Goal: Information Seeking & Learning: Learn about a topic

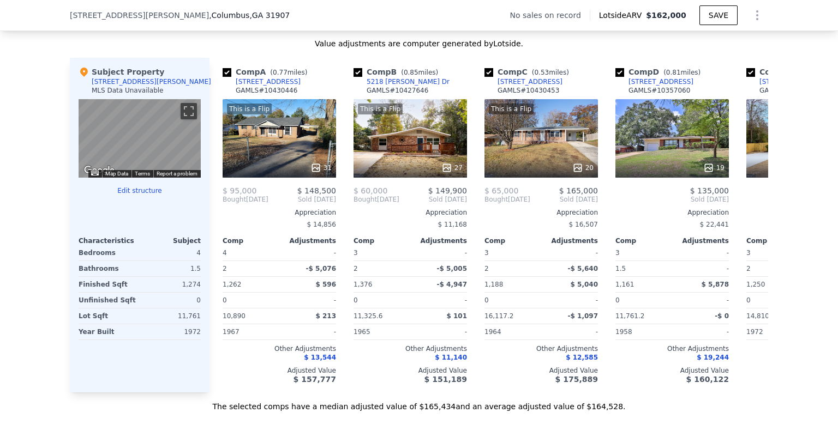
scroll to position [1030, 0]
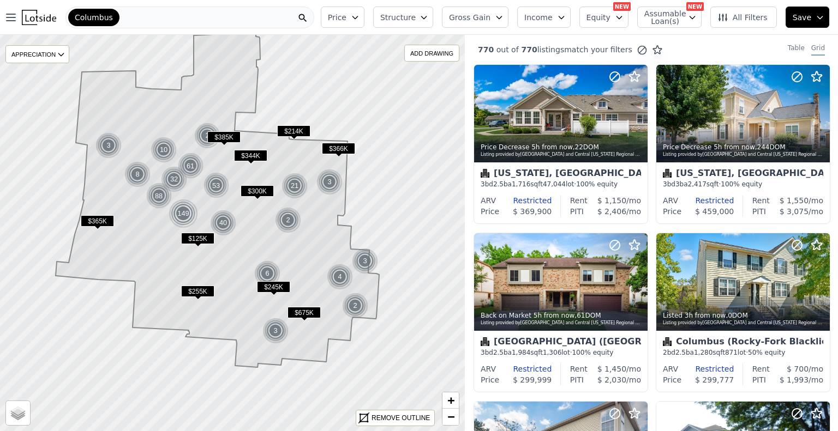
click at [241, 16] on div "Columbus" at bounding box center [189, 18] width 249 height 22
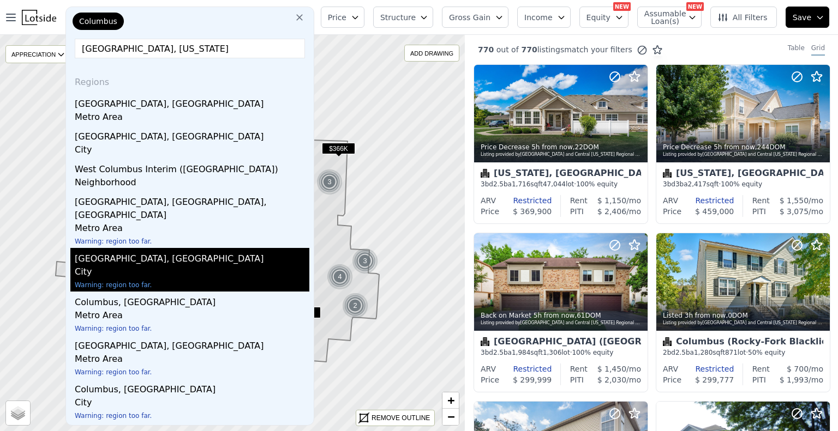
type input "Columbus, Georgia"
click at [112, 248] on div "Columbus, GA" at bounding box center [192, 256] width 235 height 17
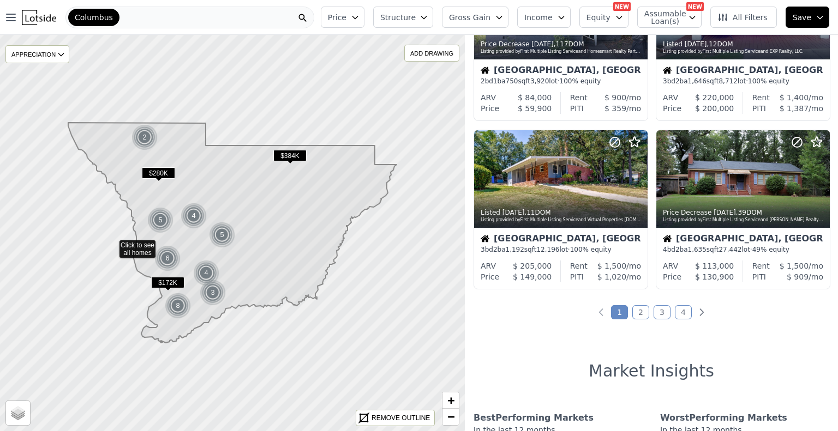
scroll to position [778, 0]
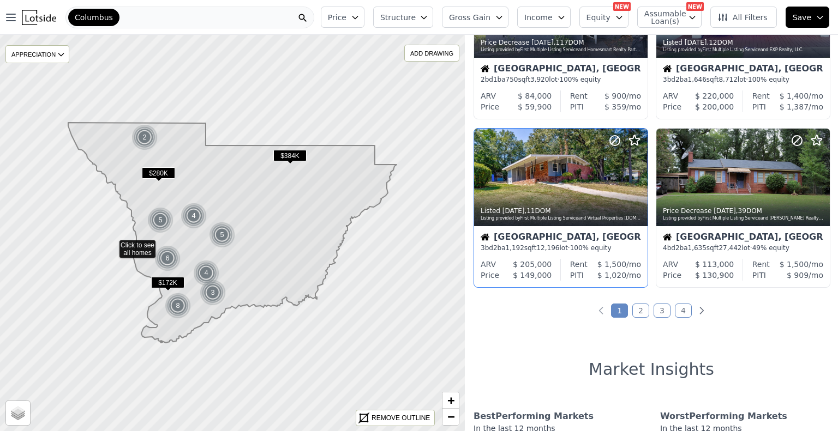
click at [586, 220] on div "Listing provided by First Multiple Listing Service and Virtual Properties Realt…" at bounding box center [560, 218] width 161 height 7
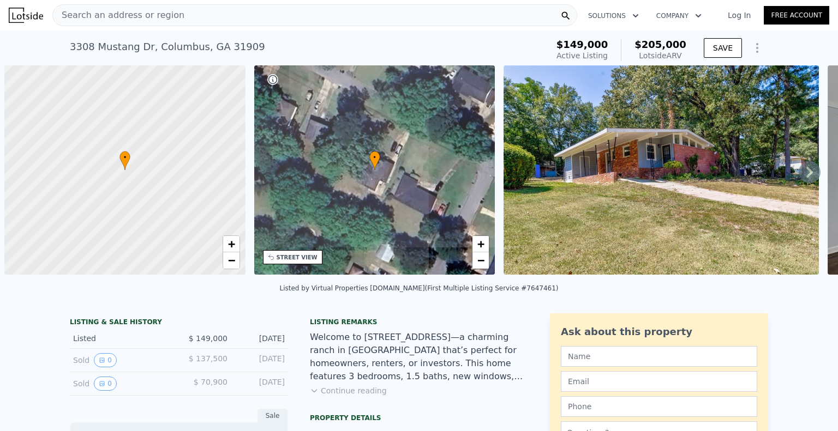
scroll to position [0, 4]
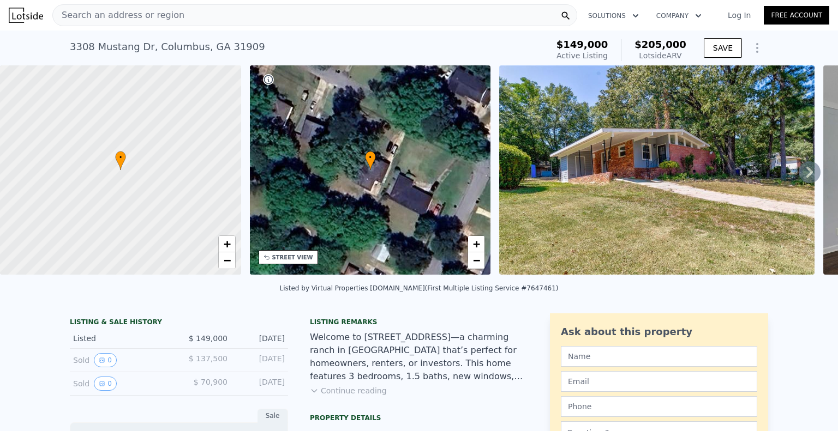
click at [798, 176] on icon at bounding box center [809, 172] width 22 height 22
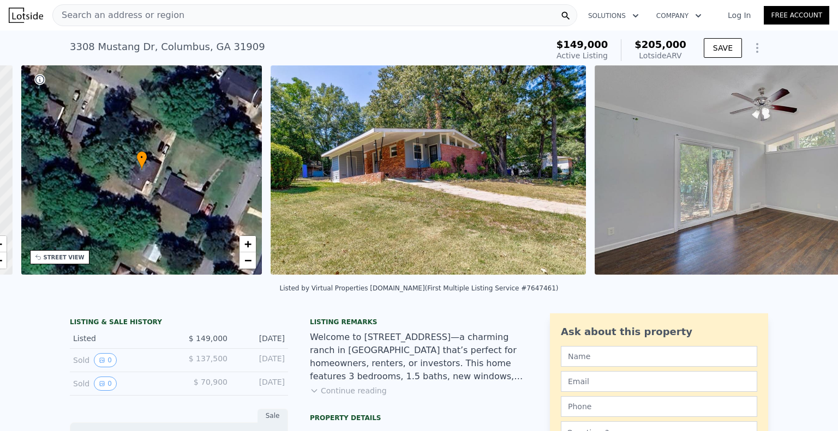
scroll to position [0, 254]
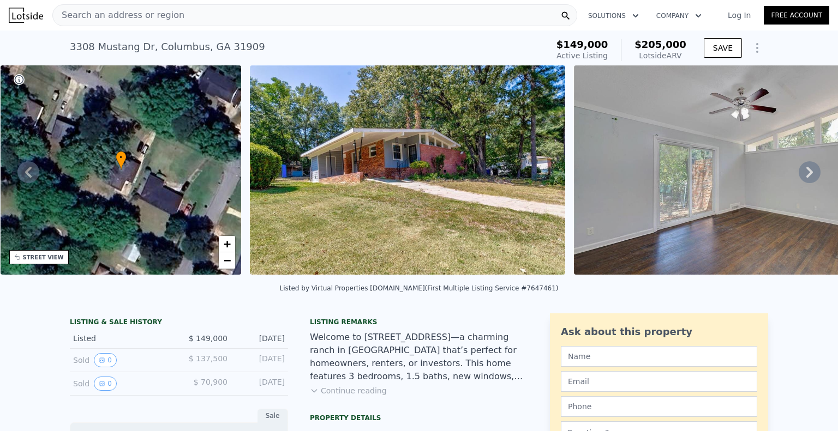
click at [798, 180] on icon at bounding box center [809, 172] width 22 height 22
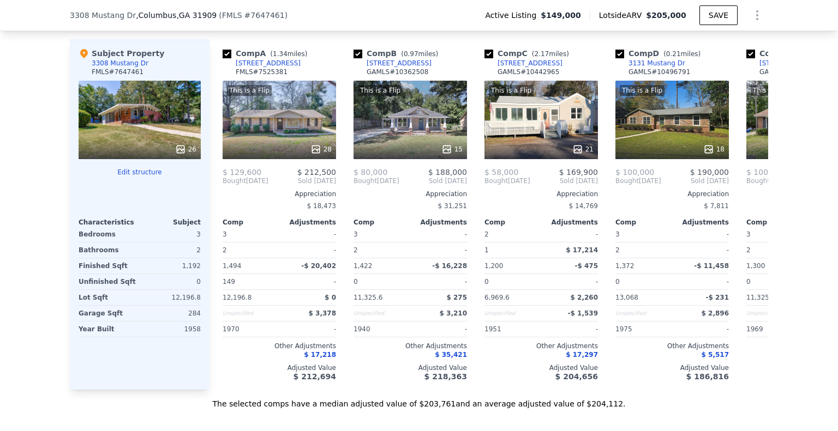
scroll to position [1137, 0]
click at [112, 242] on div "Bedrooms" at bounding box center [108, 233] width 59 height 15
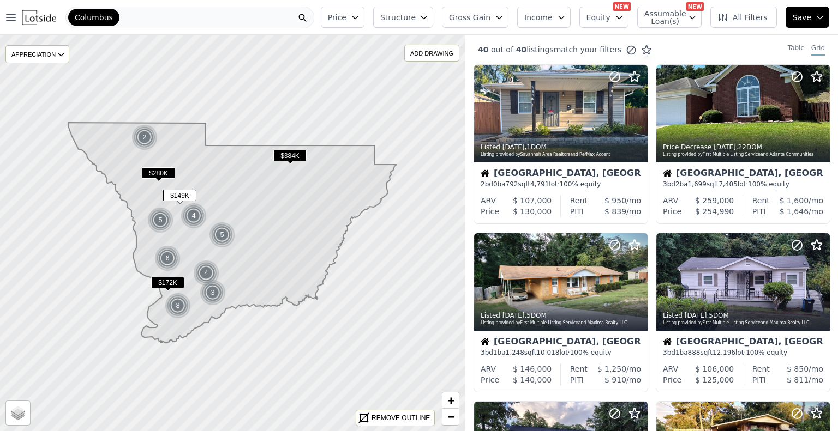
scroll to position [778, 0]
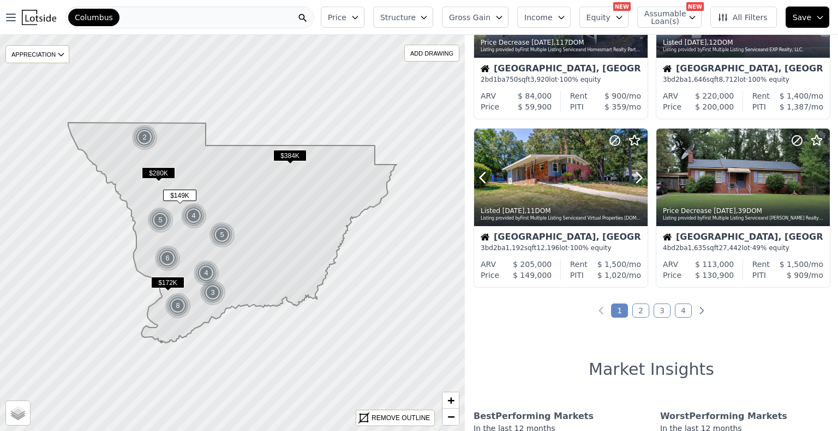
click at [635, 311] on link "2" at bounding box center [640, 311] width 17 height 14
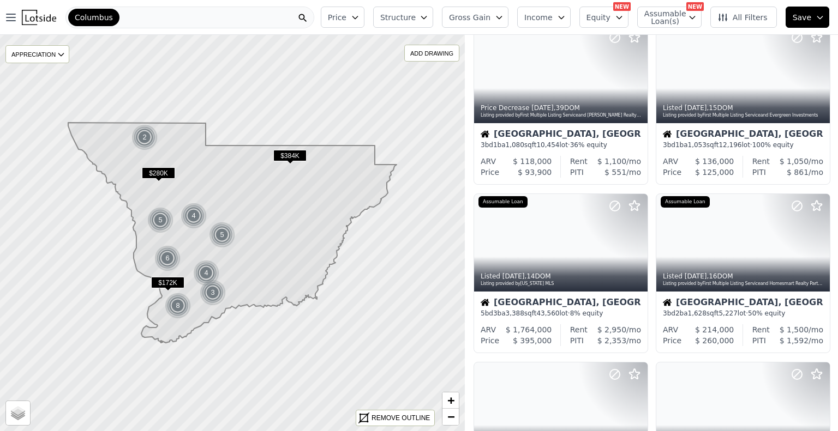
scroll to position [0, 0]
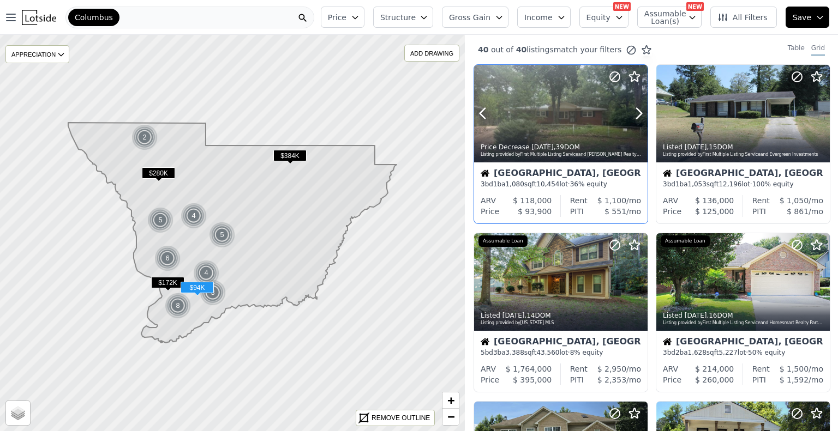
click at [564, 138] on div "Price Decrease 2w ago , 39 DOM Listing provided by First Multiple Listing Servi…" at bounding box center [560, 149] width 173 height 26
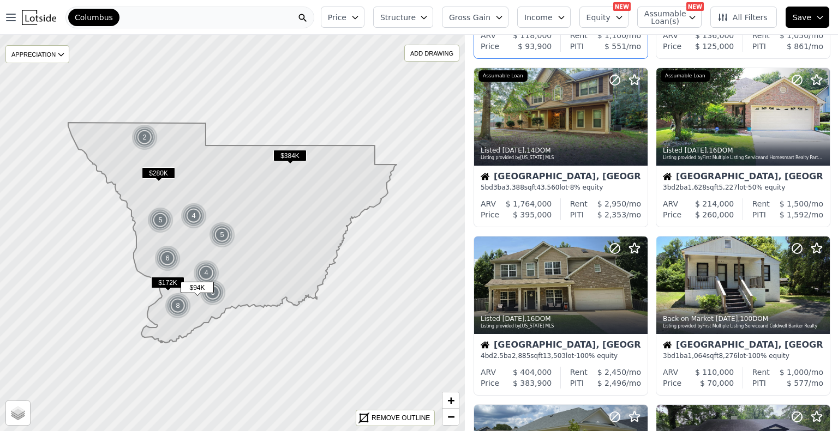
scroll to position [167, 0]
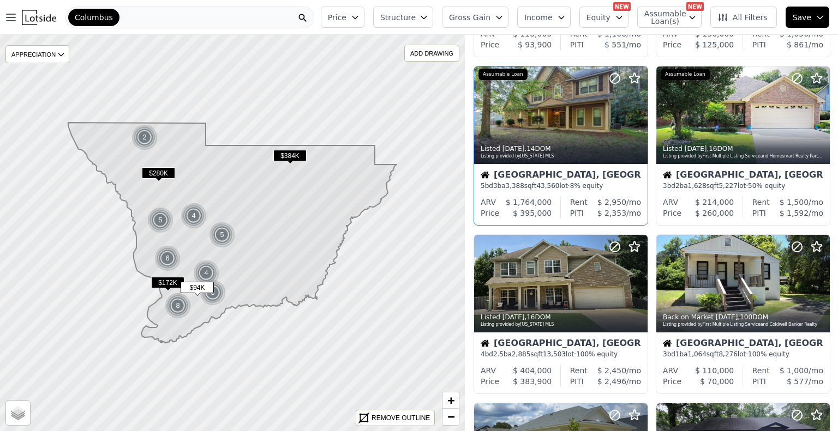
click at [576, 129] on div at bounding box center [560, 139] width 173 height 20
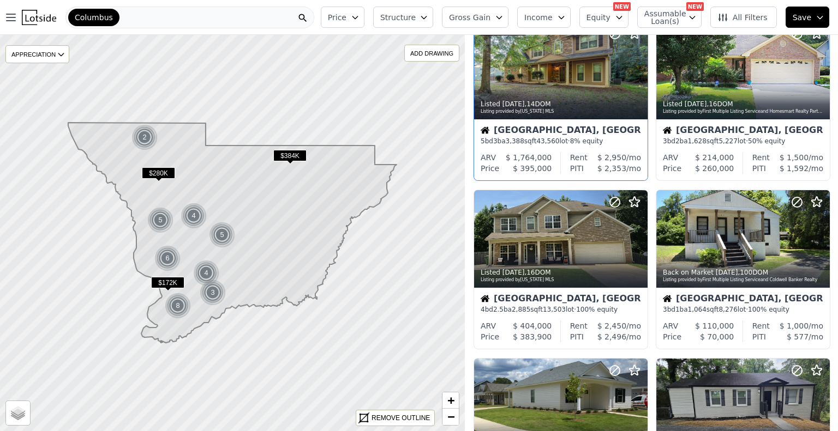
scroll to position [212, 0]
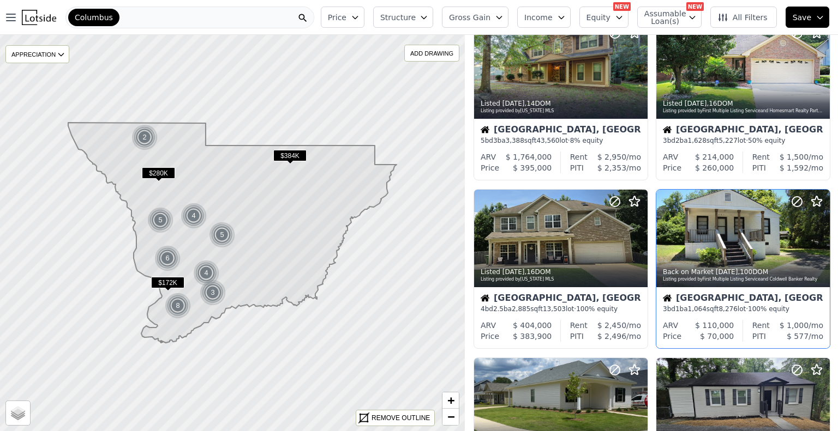
click at [763, 242] on div at bounding box center [795, 225] width 70 height 70
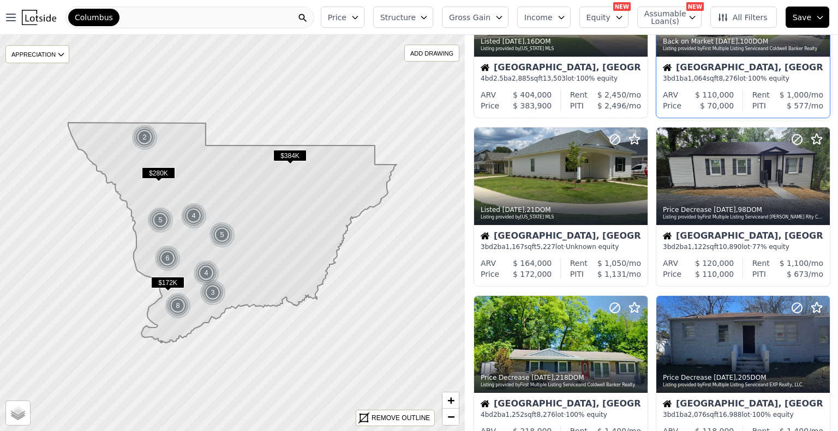
scroll to position [447, 0]
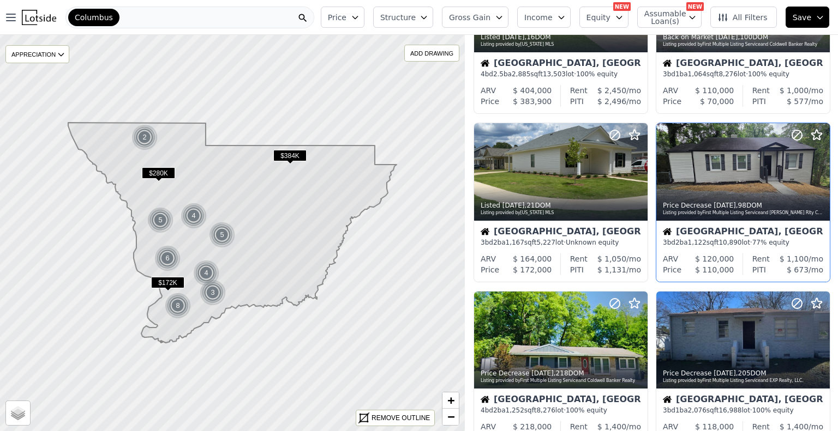
click at [788, 190] on div at bounding box center [742, 196] width 173 height 20
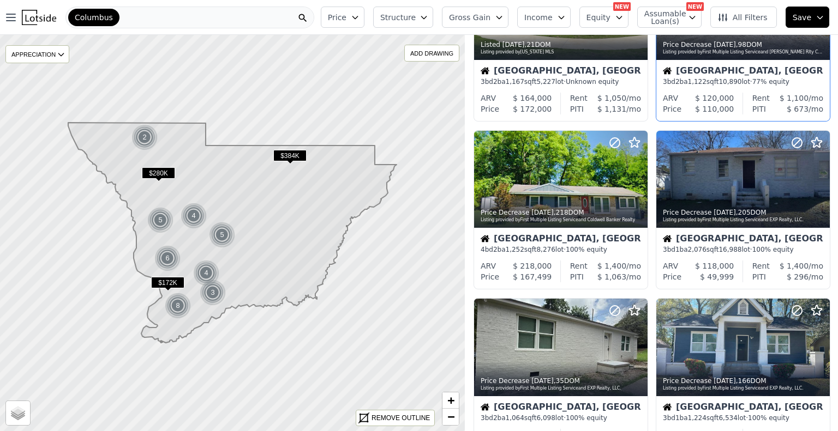
scroll to position [609, 0]
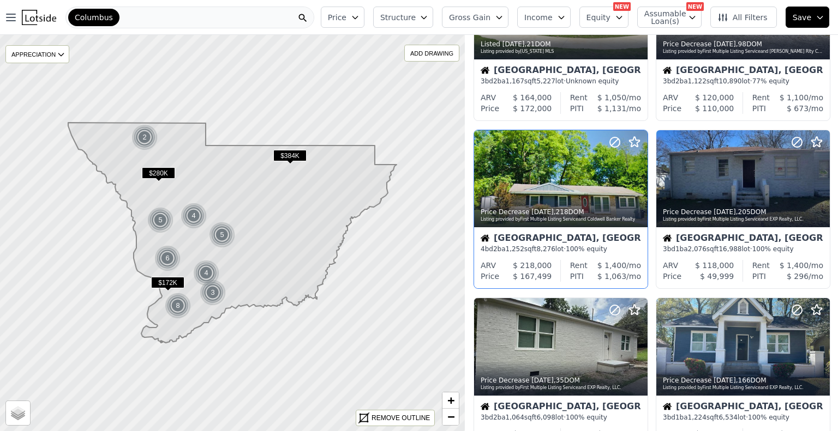
click at [609, 183] on div at bounding box center [613, 165] width 70 height 70
click at [788, 195] on div at bounding box center [742, 203] width 173 height 20
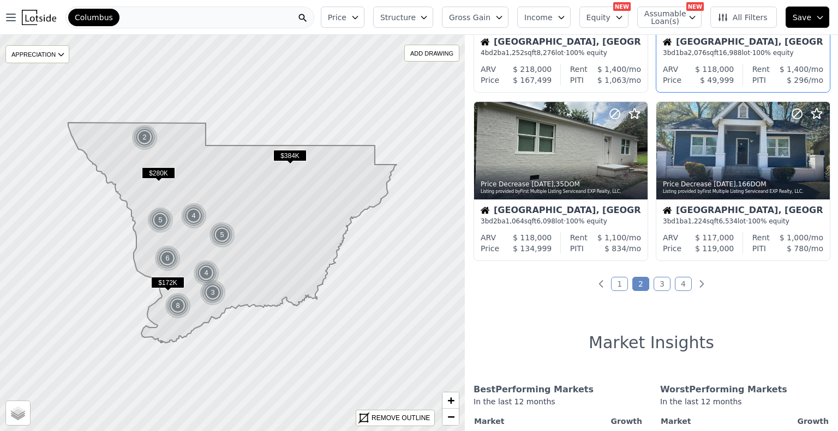
scroll to position [809, 0]
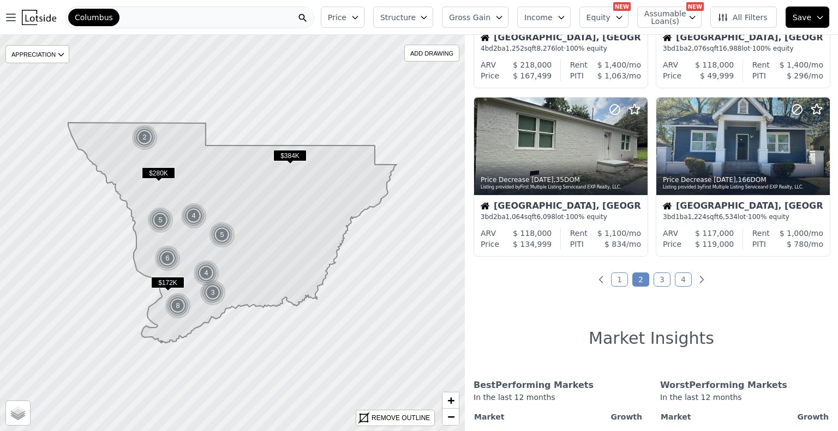
click at [657, 275] on link "3" at bounding box center [661, 280] width 17 height 14
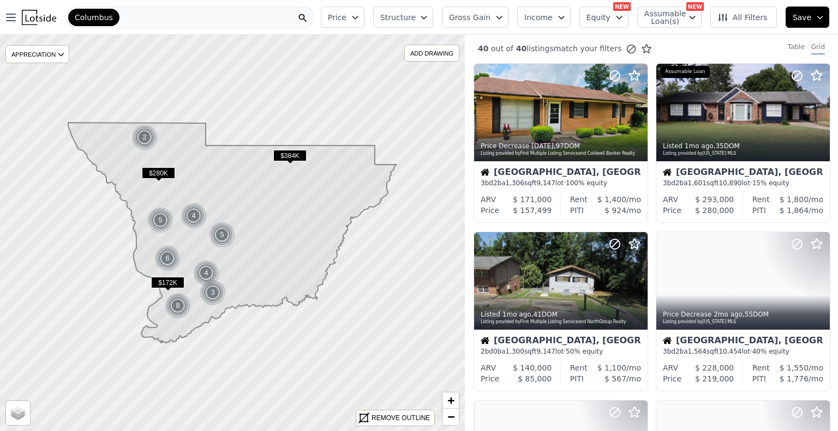
scroll to position [0, 0]
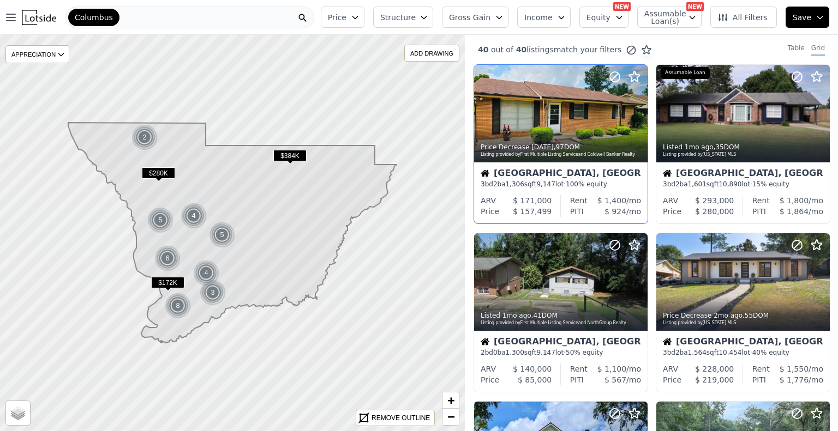
click at [585, 114] on div at bounding box center [613, 100] width 70 height 70
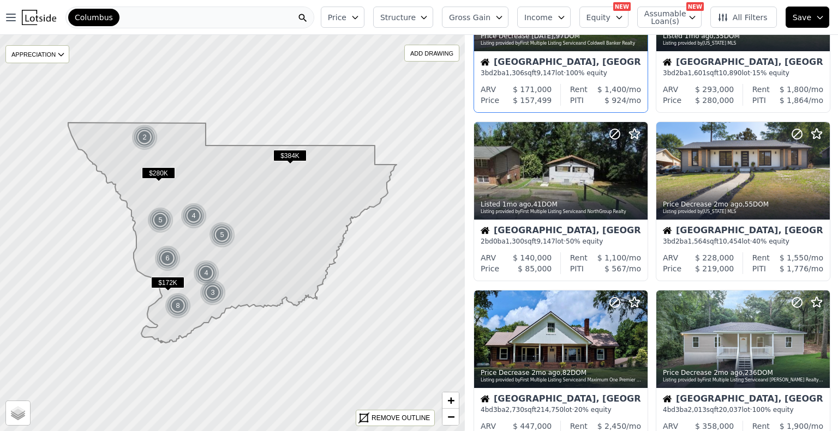
scroll to position [115, 0]
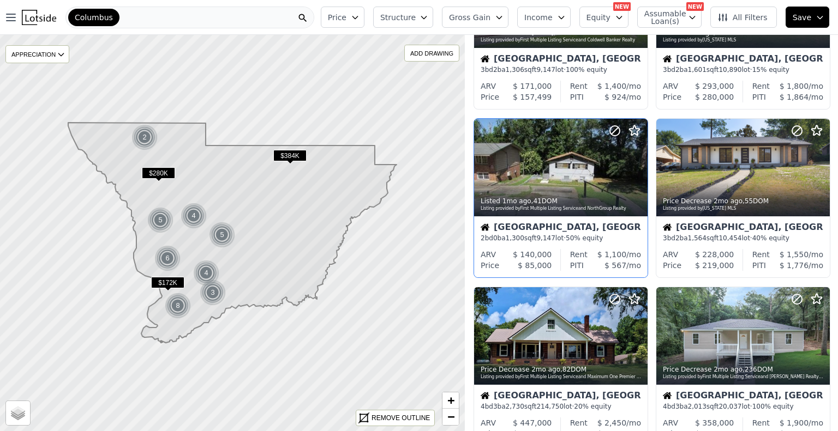
click at [602, 172] on div at bounding box center [613, 154] width 70 height 70
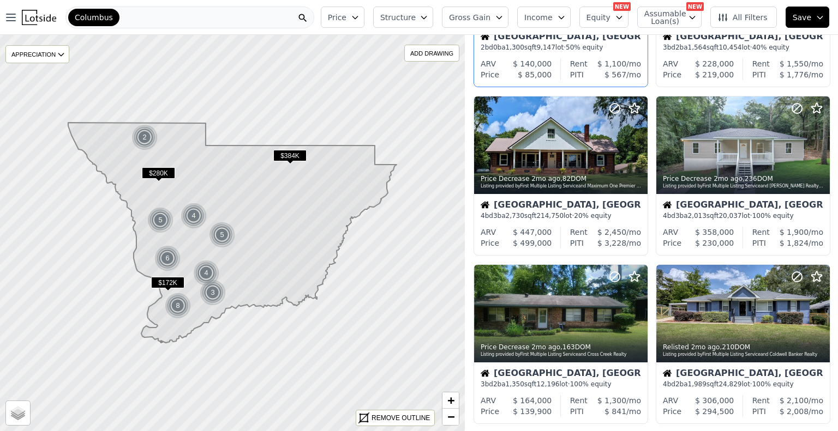
scroll to position [306, 0]
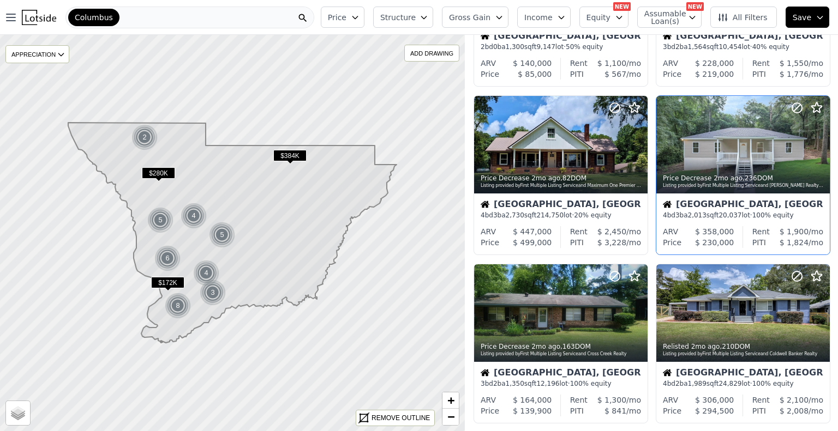
click at [788, 157] on div at bounding box center [795, 131] width 70 height 70
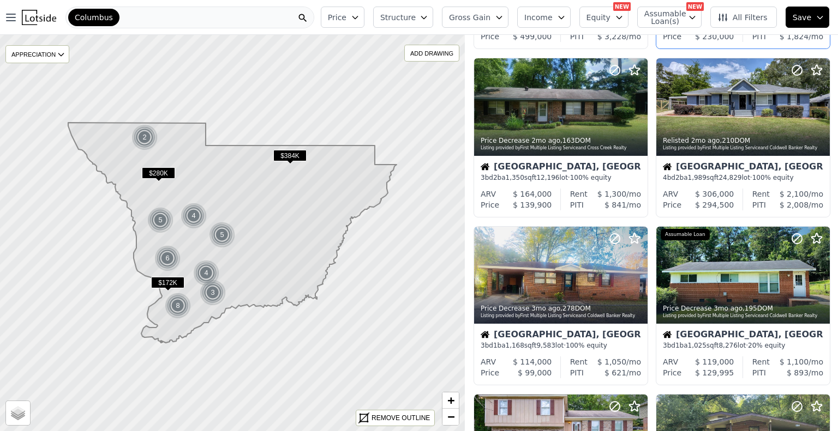
scroll to position [513, 0]
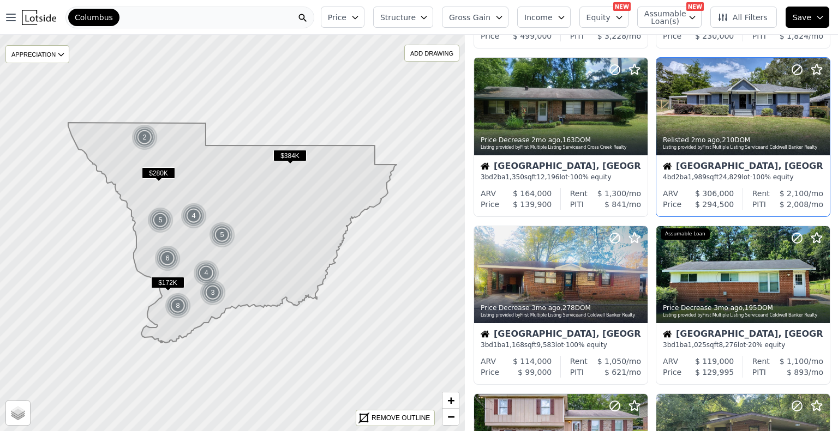
click at [774, 101] on div at bounding box center [795, 93] width 70 height 70
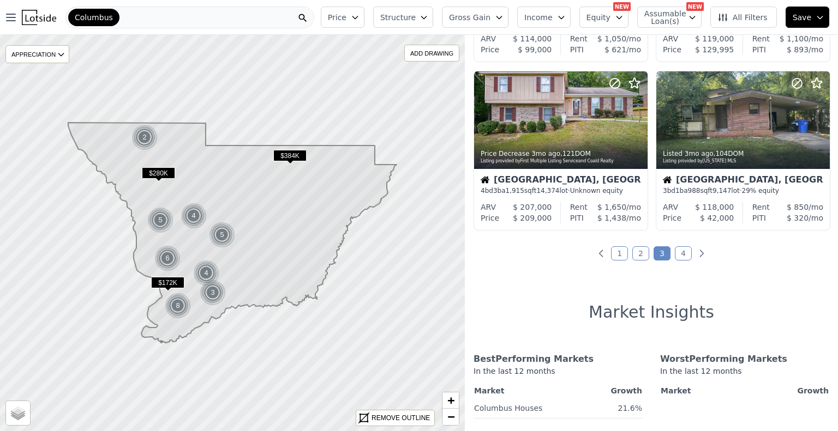
scroll to position [836, 0]
click at [749, 129] on div at bounding box center [742, 120] width 173 height 98
click at [677, 253] on link "4" at bounding box center [683, 253] width 17 height 14
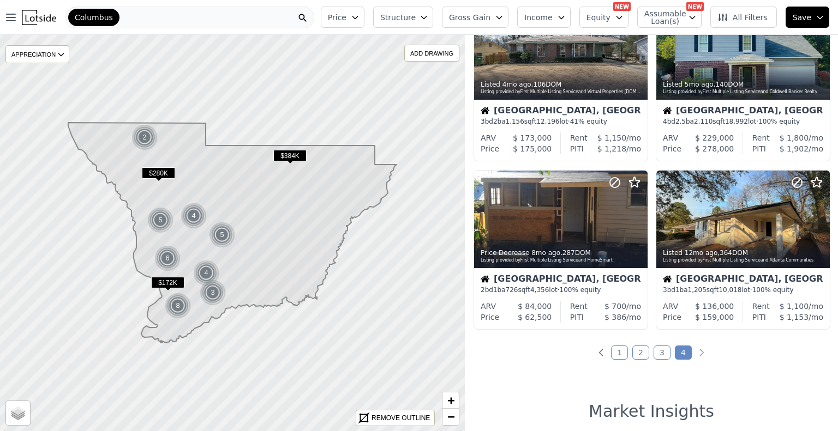
scroll to position [80, 0]
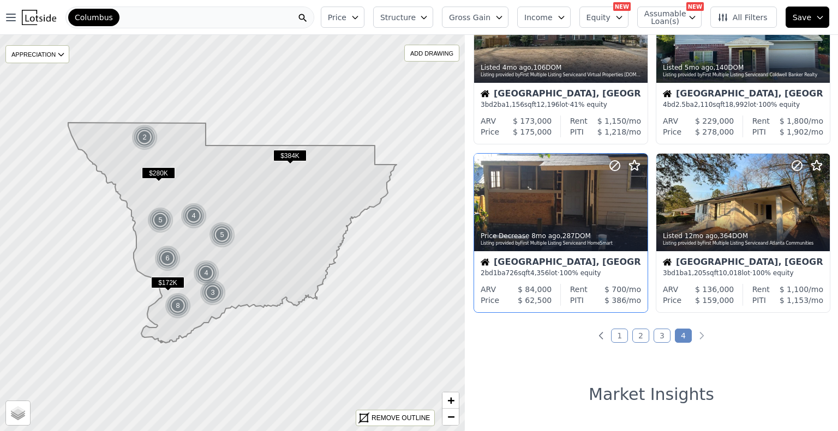
click at [575, 196] on div at bounding box center [560, 203] width 173 height 98
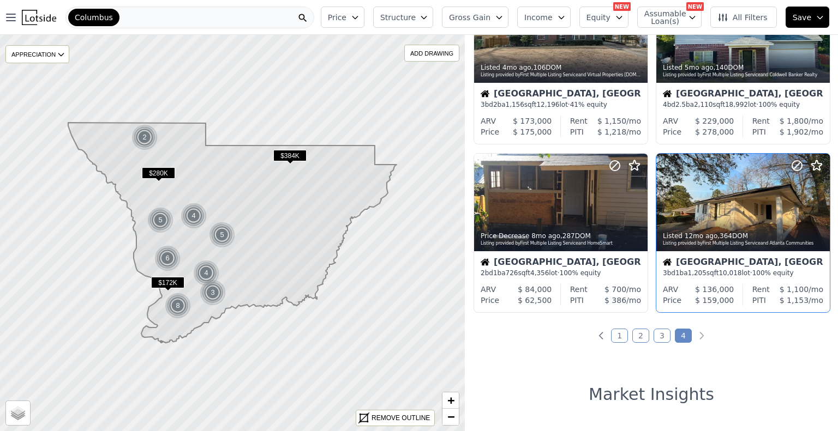
click at [760, 219] on div at bounding box center [742, 227] width 173 height 20
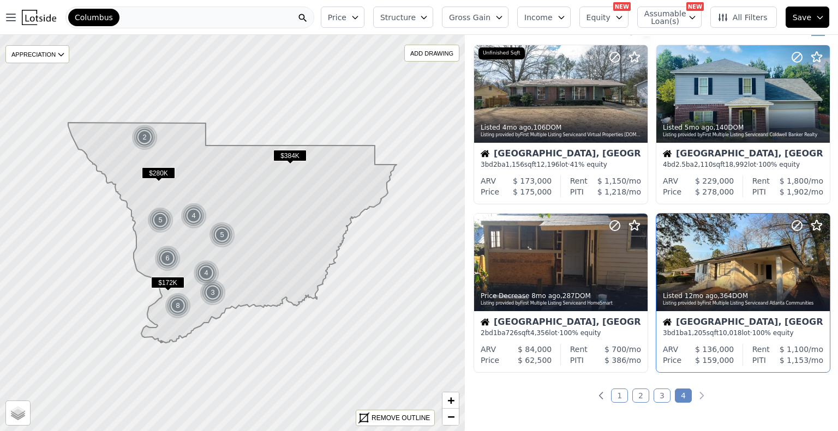
scroll to position [0, 0]
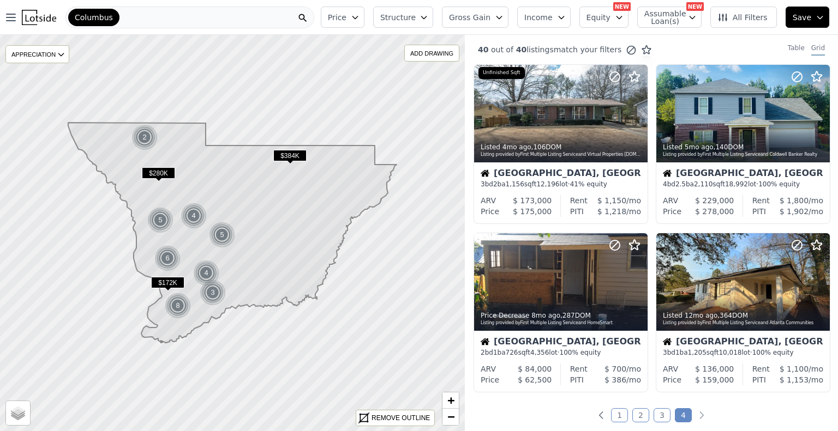
click at [200, 15] on div "Columbus" at bounding box center [189, 18] width 249 height 22
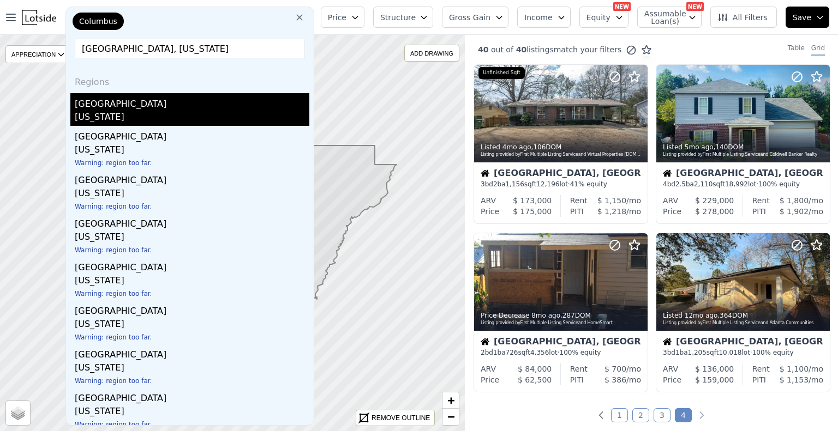
type input "muscogee county, georgia"
click at [118, 110] on div "Muscogee County" at bounding box center [192, 101] width 235 height 17
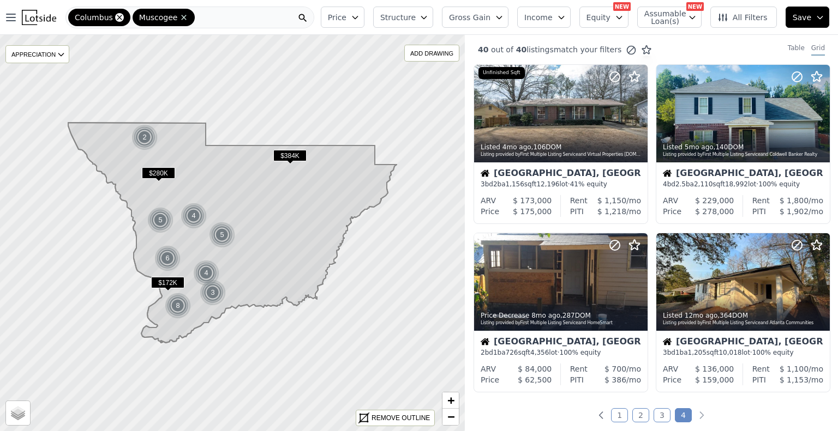
click at [115, 19] on icon at bounding box center [119, 17] width 9 height 9
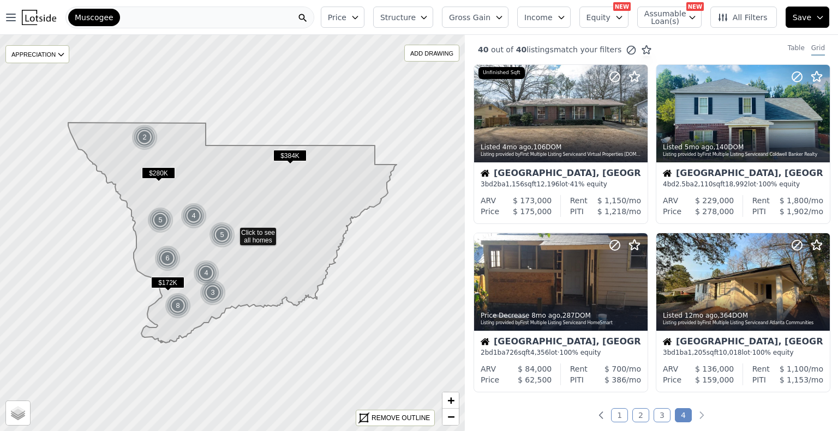
click at [307, 128] on icon at bounding box center [232, 232] width 561 height 479
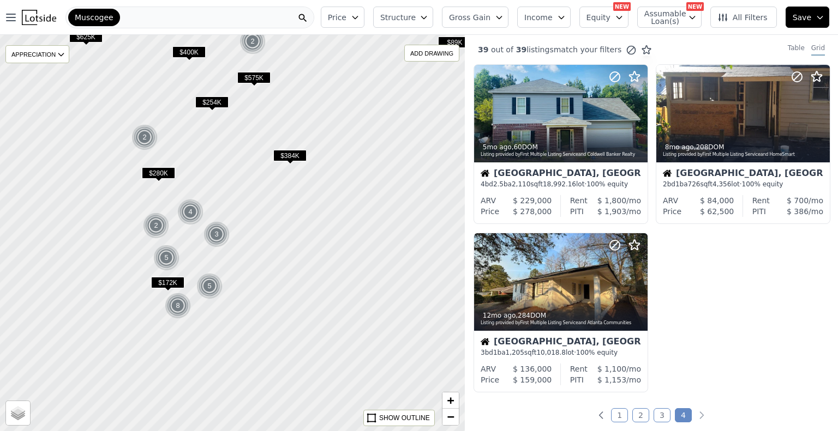
click at [303, 211] on div at bounding box center [232, 233] width 557 height 476
click at [218, 20] on div "Muscogee" at bounding box center [189, 18] width 249 height 22
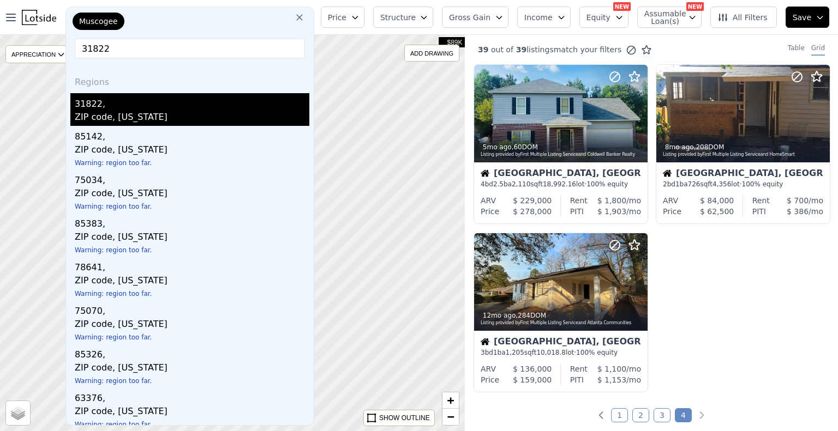
type input "31822"
click at [97, 107] on div "31822," at bounding box center [192, 101] width 235 height 17
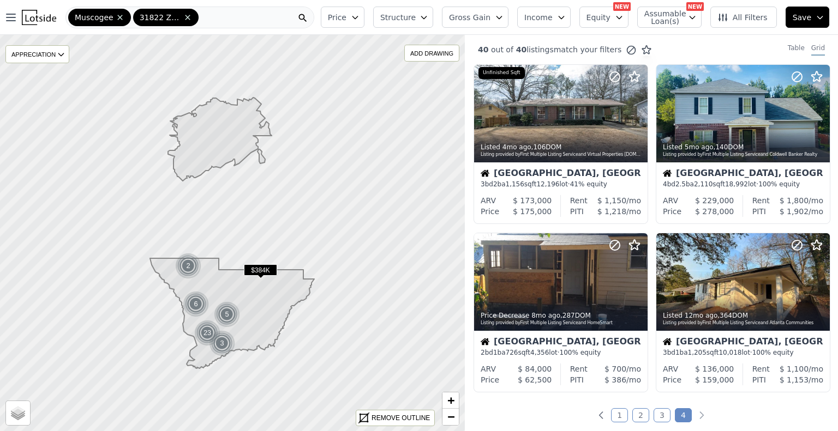
click at [282, 295] on icon at bounding box center [232, 314] width 164 height 110
click at [185, 15] on icon at bounding box center [187, 17] width 5 height 5
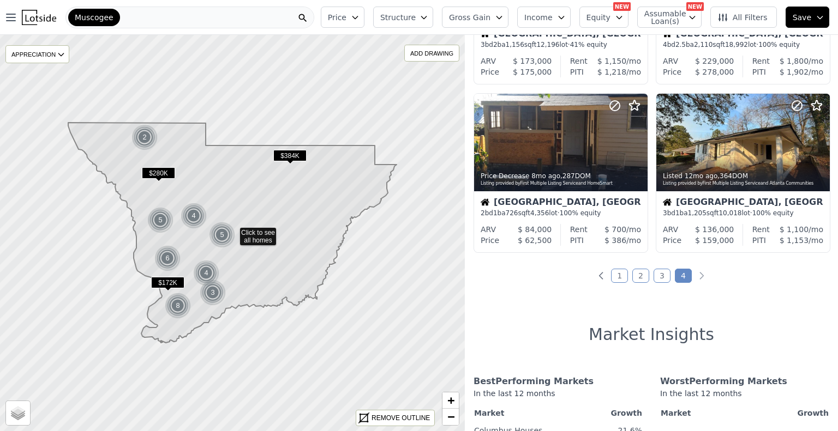
scroll to position [155, 0]
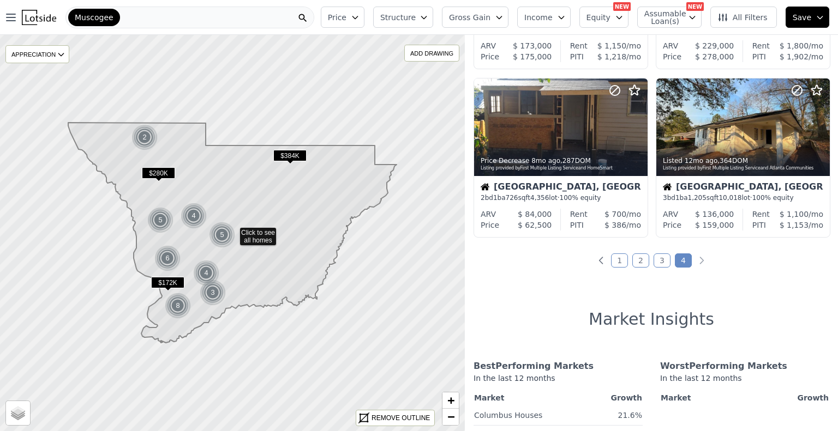
click at [299, 21] on div "Muscogee" at bounding box center [189, 18] width 249 height 22
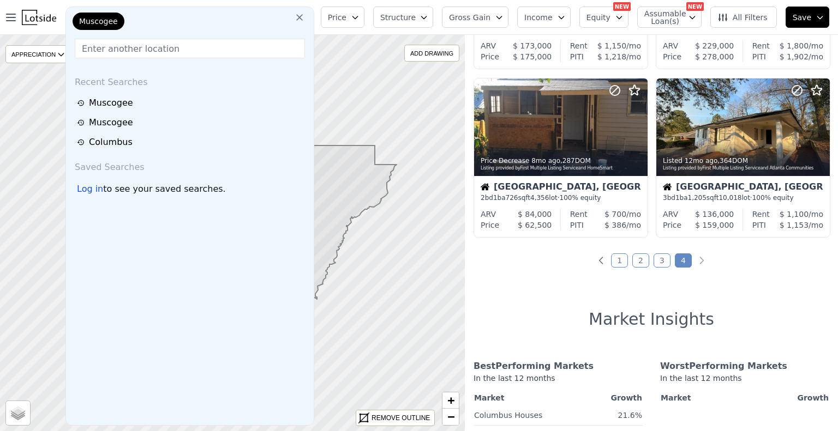
click at [303, 17] on icon at bounding box center [299, 17] width 7 height 7
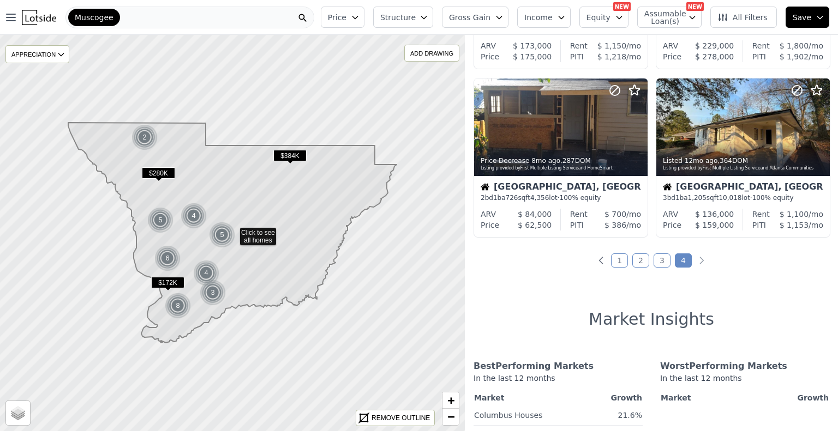
click at [229, 23] on div "Muscogee" at bounding box center [189, 18] width 249 height 22
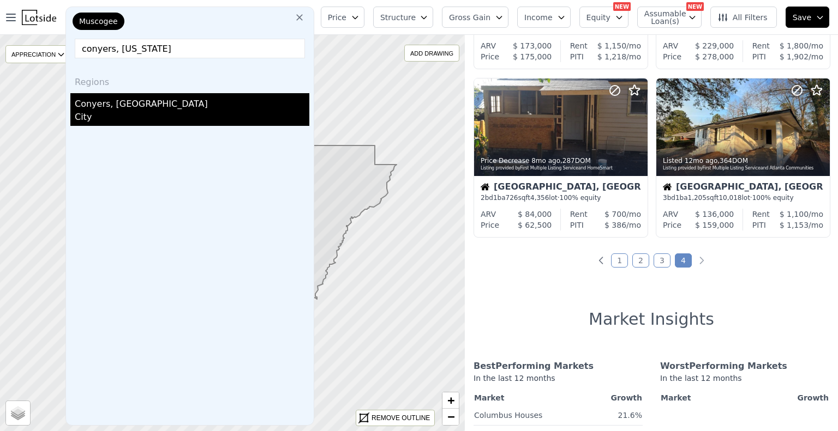
type input "conyers, georgia"
click at [114, 107] on div "Conyers, GA" at bounding box center [192, 101] width 235 height 17
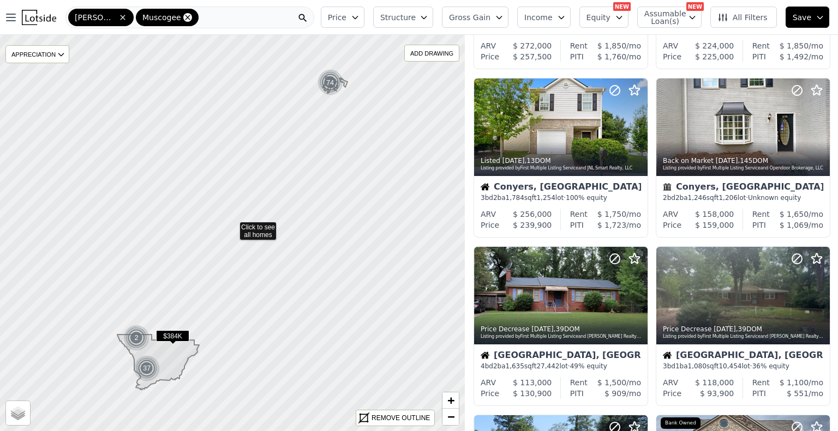
click at [183, 18] on icon at bounding box center [187, 17] width 9 height 9
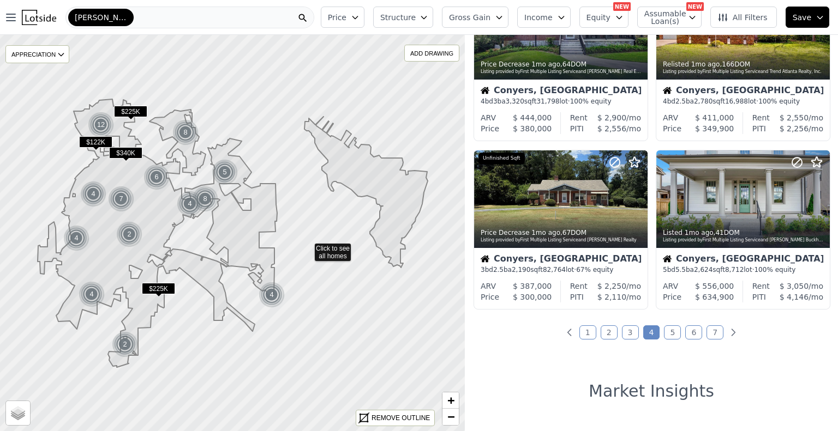
scroll to position [777, 0]
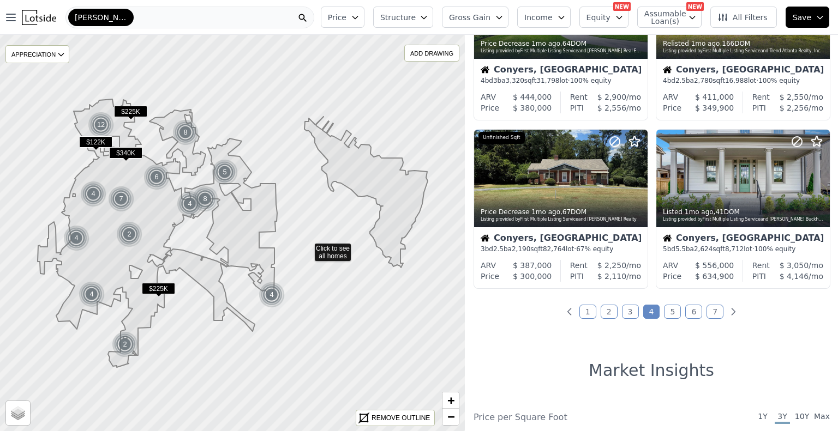
click at [587, 310] on link "1" at bounding box center [587, 312] width 17 height 14
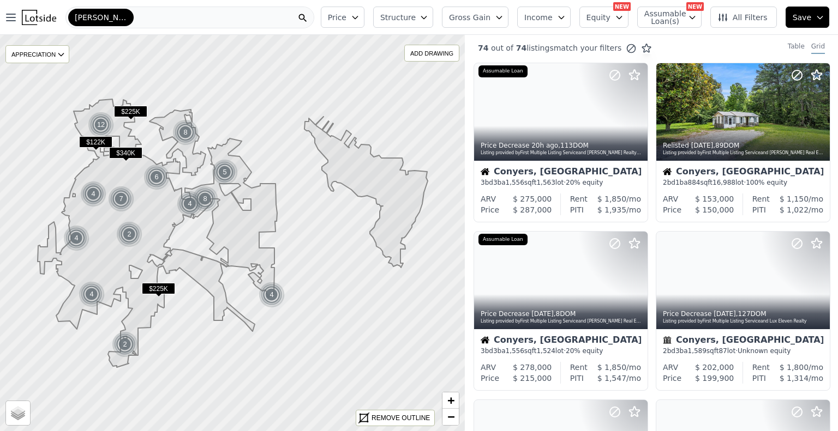
scroll to position [0, 0]
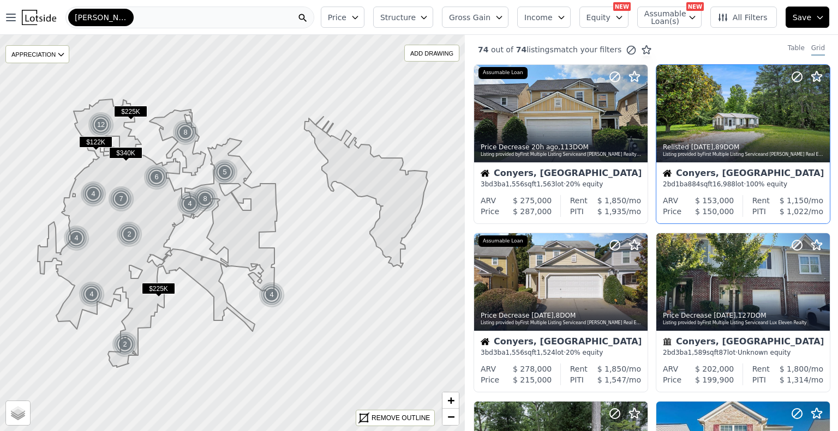
click at [760, 124] on div at bounding box center [795, 100] width 70 height 70
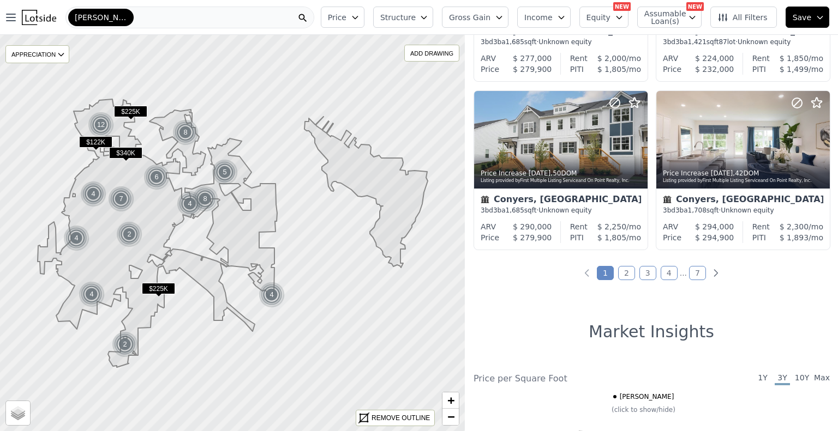
scroll to position [816, 0]
click at [624, 272] on link "2" at bounding box center [626, 273] width 17 height 14
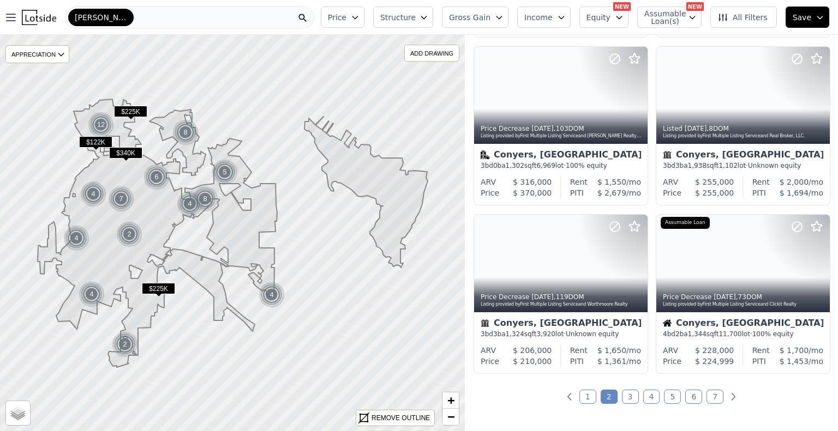
scroll to position [715, 0]
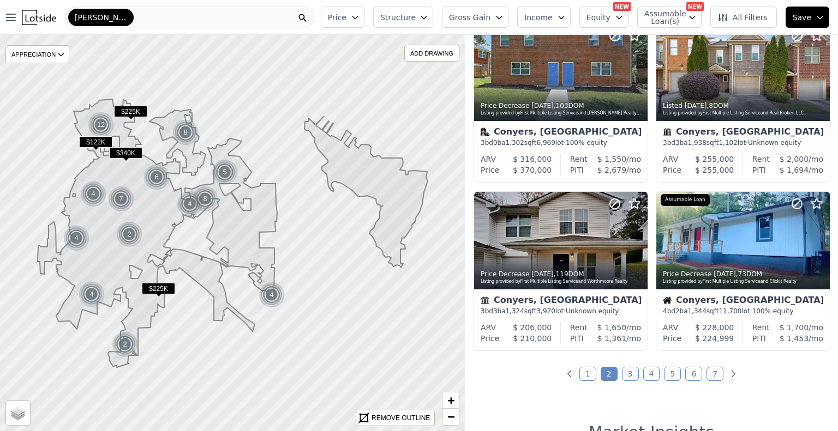
click at [626, 374] on link "3" at bounding box center [630, 374] width 17 height 14
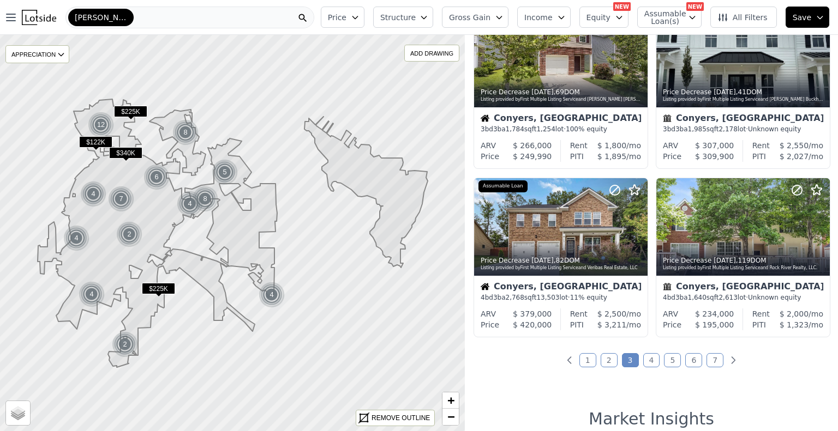
scroll to position [729, 0]
click at [647, 359] on link "4" at bounding box center [651, 360] width 17 height 14
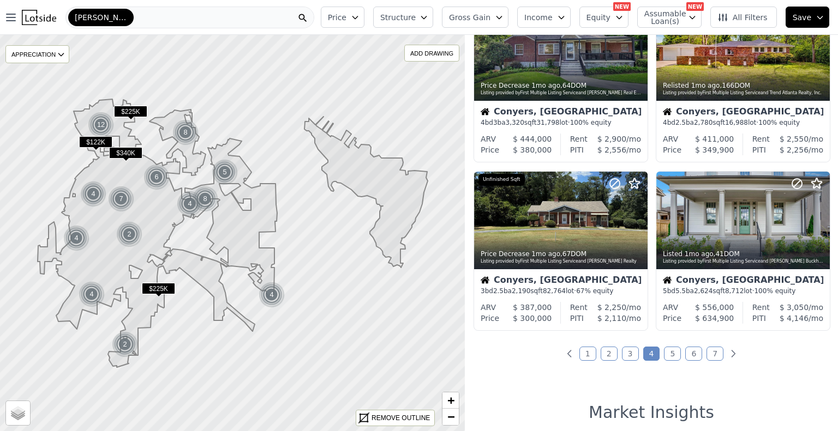
scroll to position [740, 0]
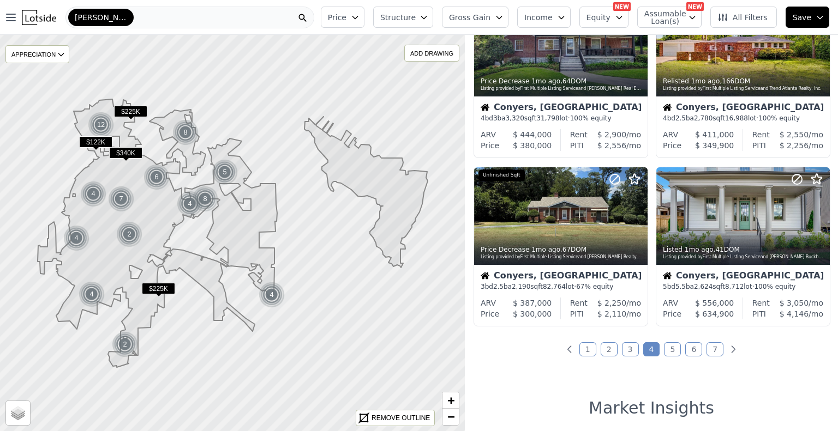
click at [668, 348] on link "5" at bounding box center [672, 350] width 17 height 14
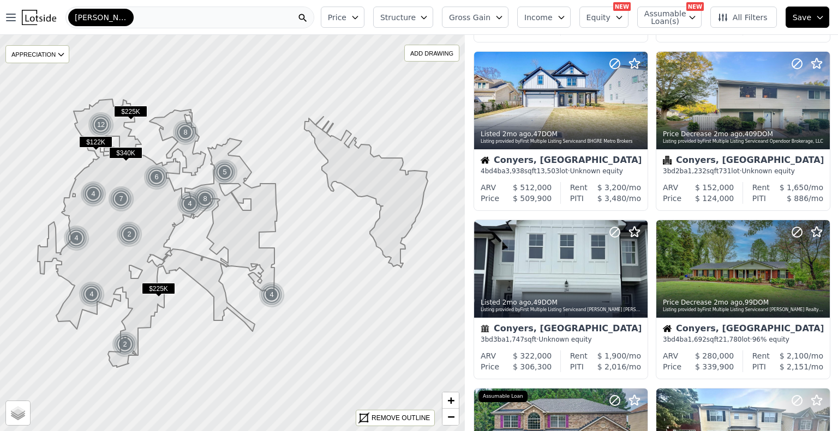
scroll to position [348, 0]
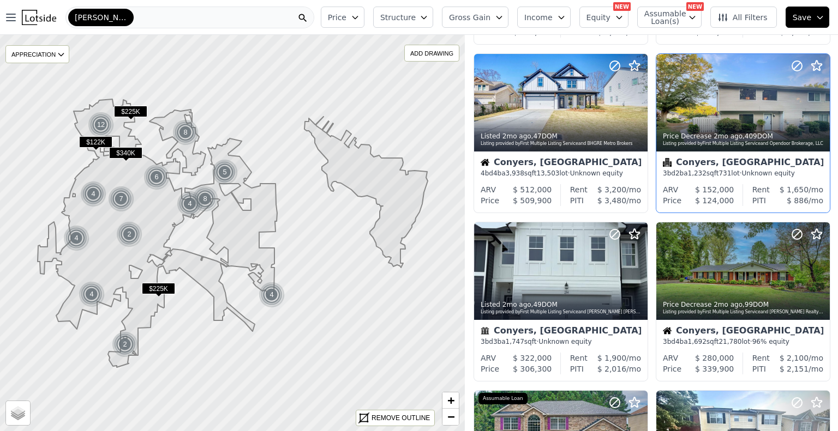
click at [786, 106] on div at bounding box center [795, 89] width 70 height 70
click at [816, 103] on icon at bounding box center [820, 102] width 17 height 17
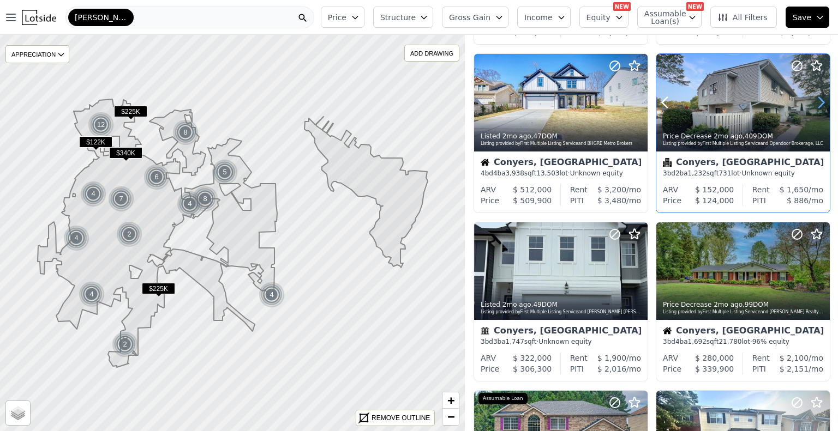
click at [819, 104] on icon at bounding box center [821, 103] width 5 height 10
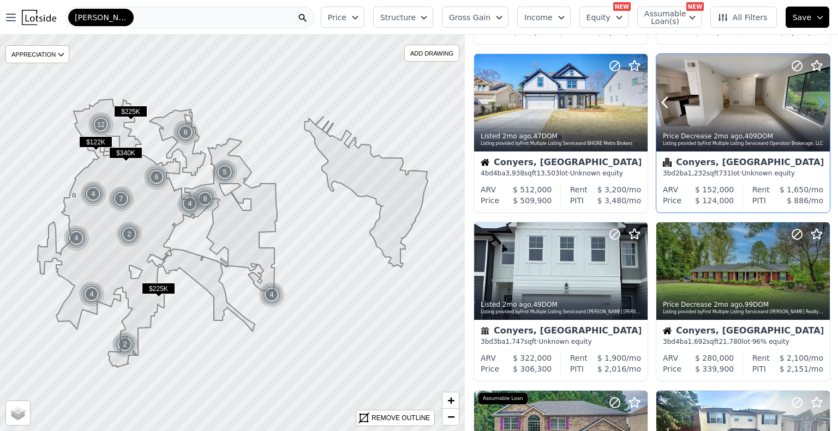
click at [814, 109] on icon at bounding box center [820, 102] width 17 height 17
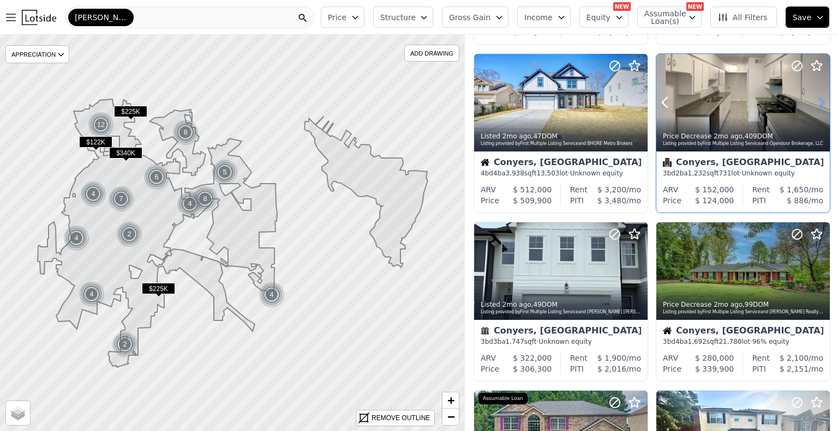
click at [819, 104] on icon at bounding box center [821, 103] width 5 height 10
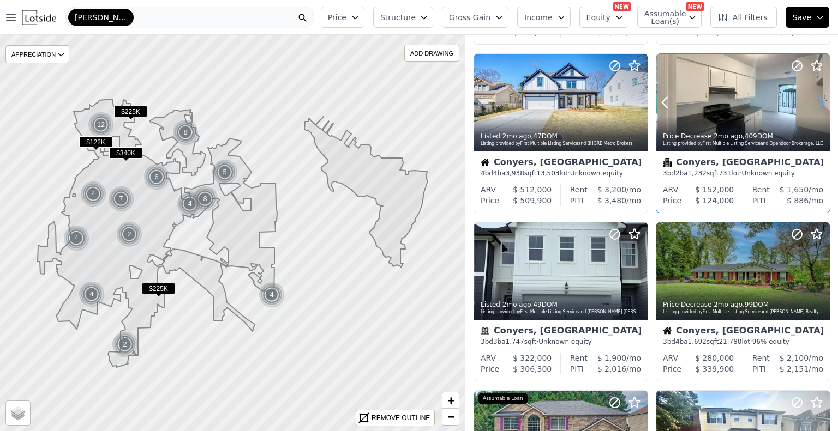
click at [816, 105] on icon at bounding box center [820, 102] width 17 height 17
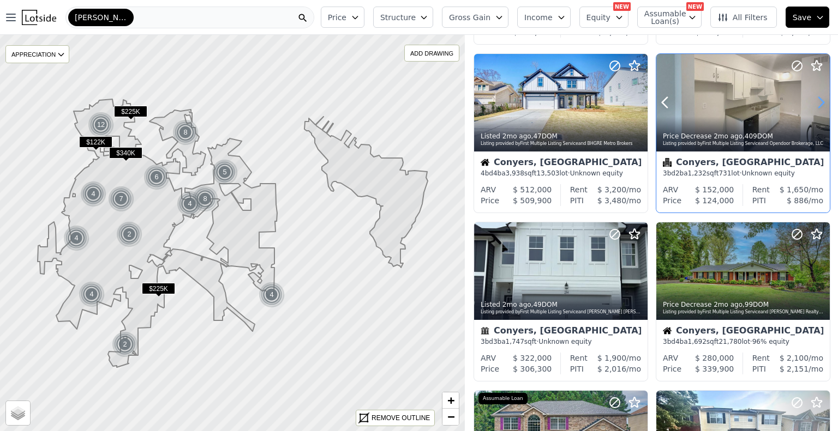
click at [817, 103] on icon at bounding box center [820, 102] width 17 height 17
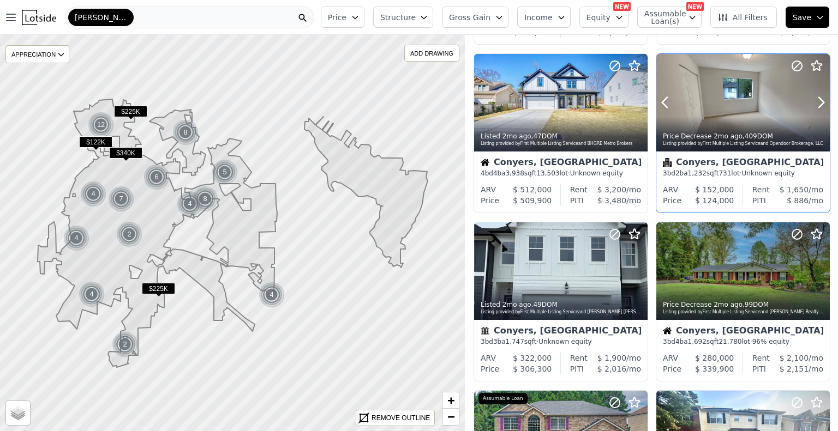
click at [753, 130] on div "Price Decrease 2mo ago , 409 DOM Listing provided by First Multiple Listing Ser…" at bounding box center [742, 138] width 173 height 26
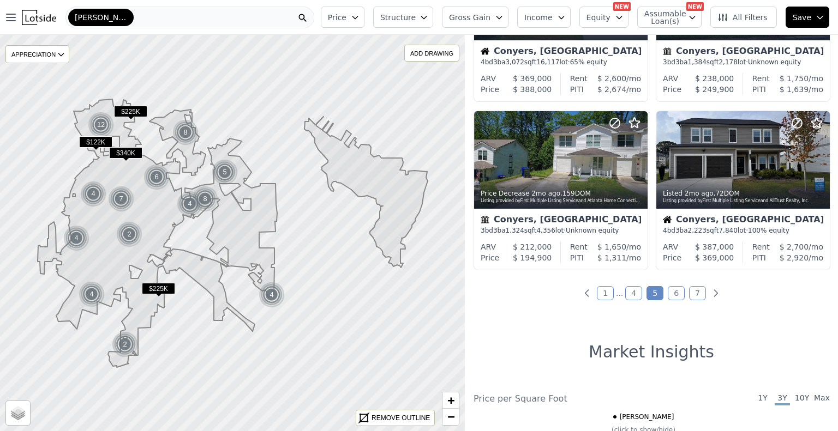
scroll to position [809, 0]
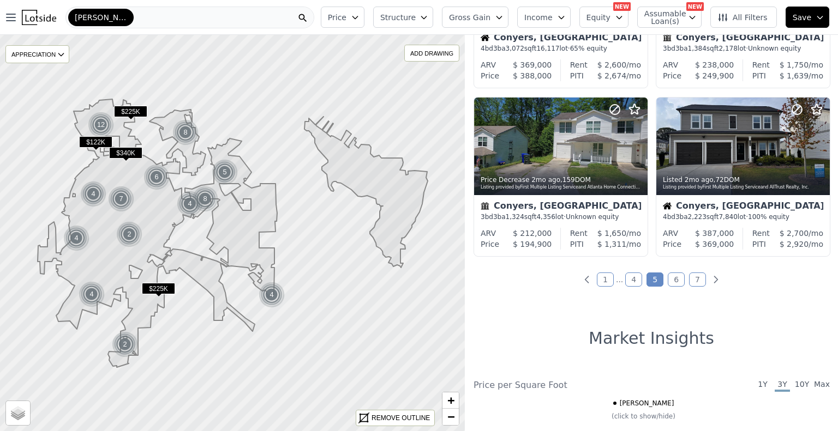
click at [671, 280] on link "6" at bounding box center [676, 280] width 17 height 14
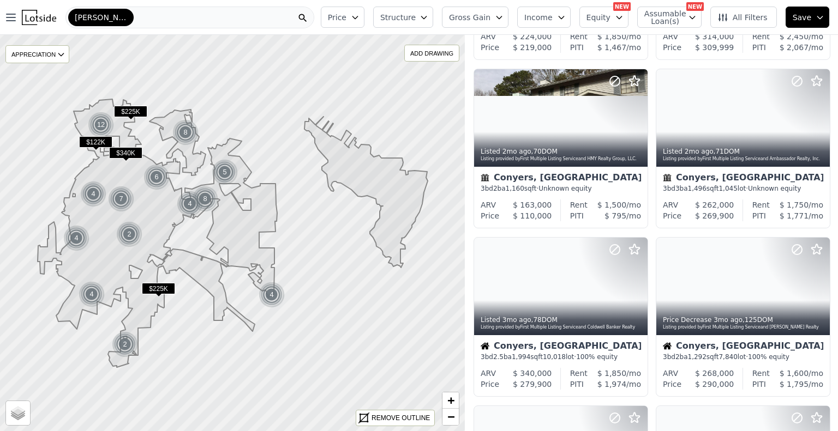
scroll to position [170, 0]
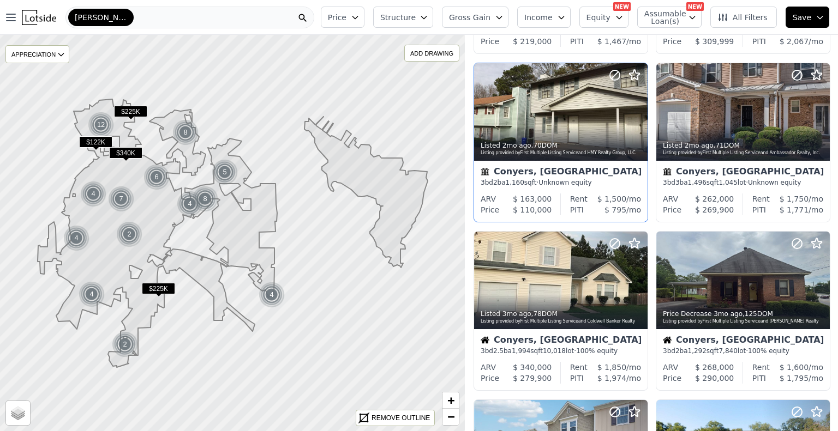
click at [596, 113] on div at bounding box center [613, 98] width 70 height 70
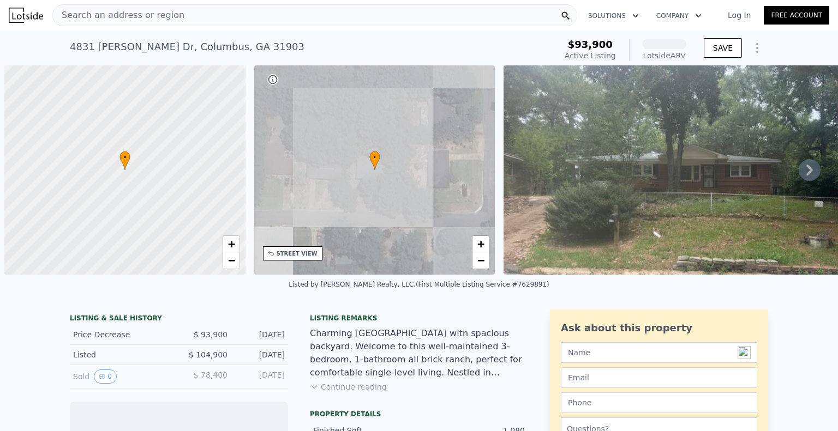
scroll to position [0, 4]
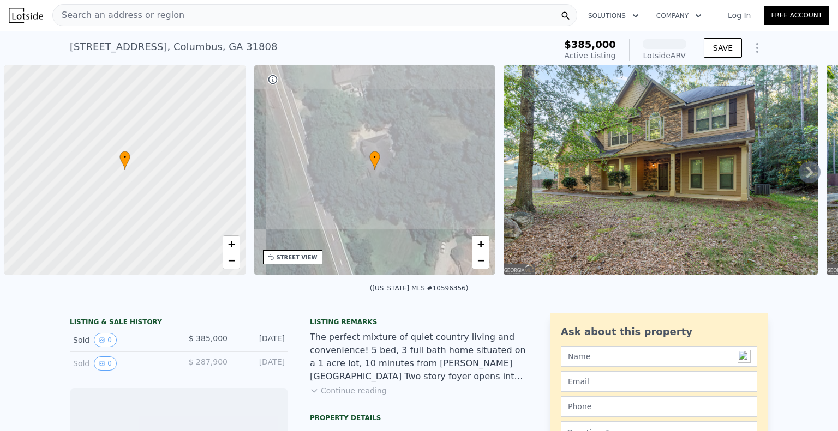
scroll to position [0, 4]
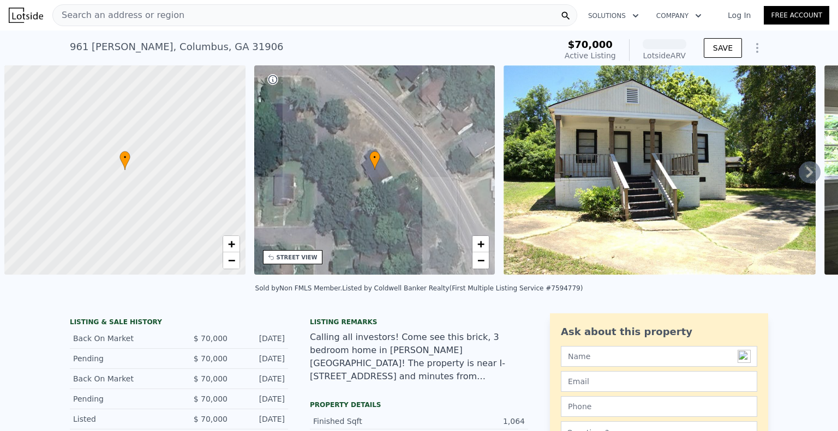
scroll to position [0, 4]
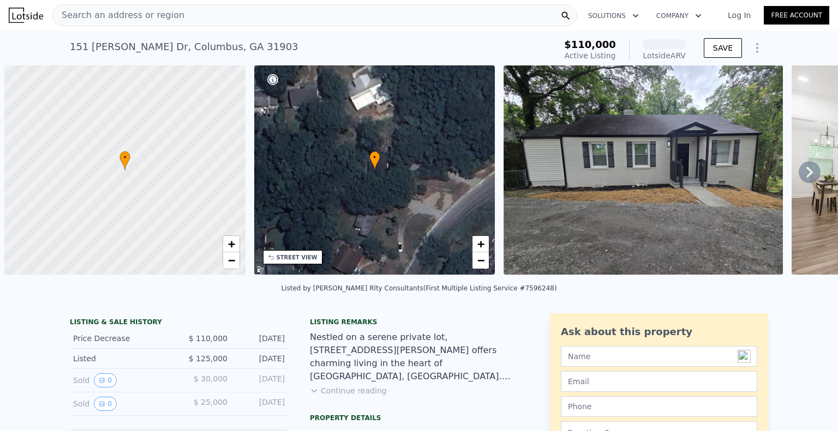
scroll to position [0, 4]
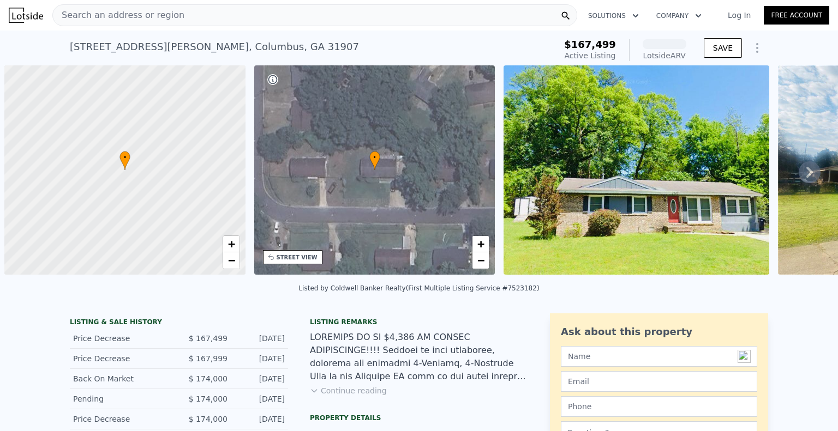
scroll to position [0, 4]
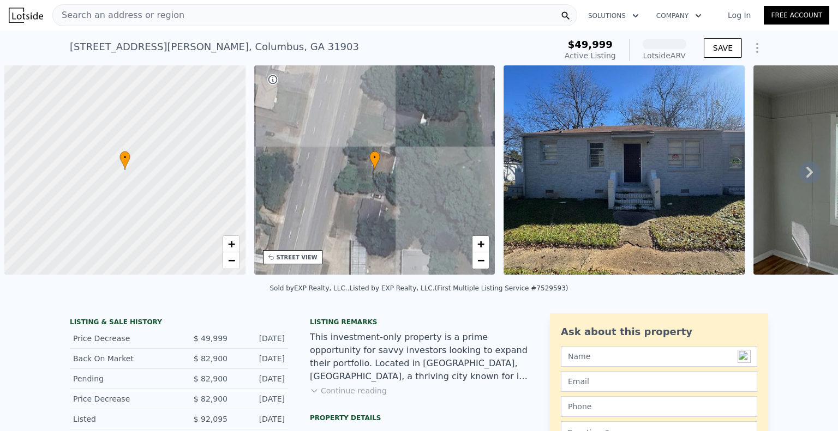
scroll to position [0, 4]
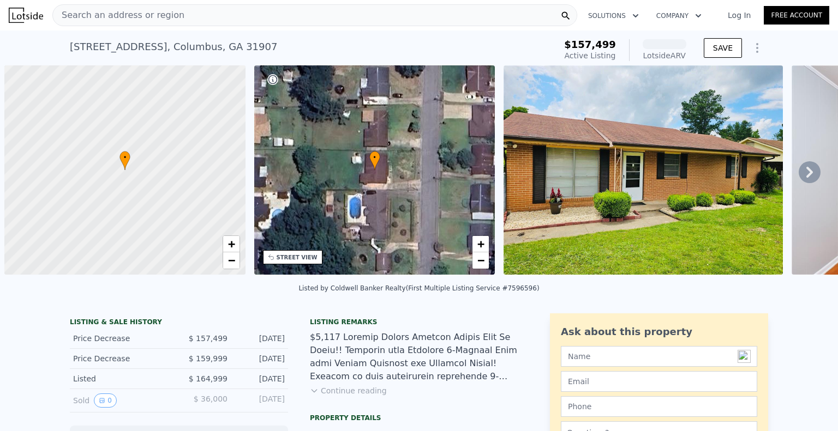
scroll to position [0, 4]
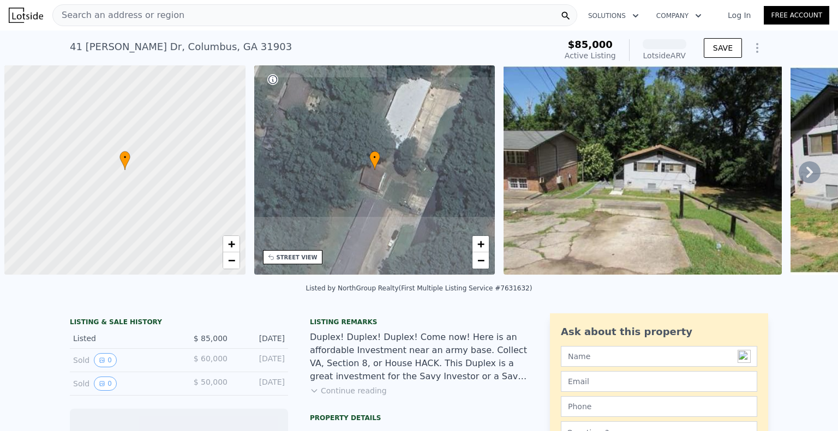
scroll to position [0, 4]
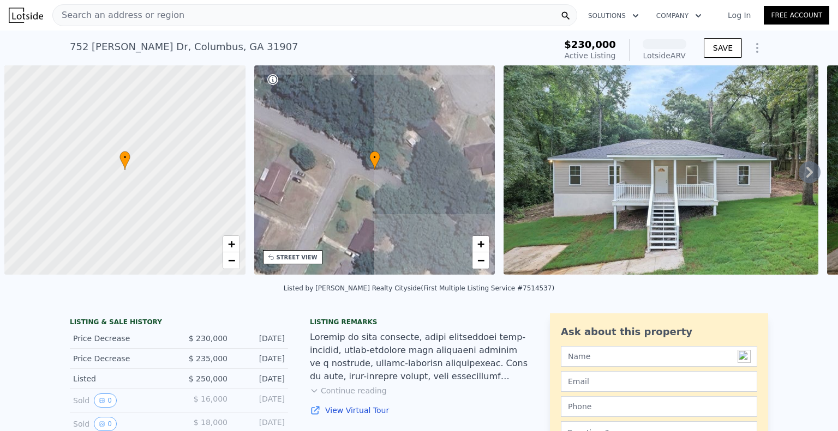
scroll to position [0, 4]
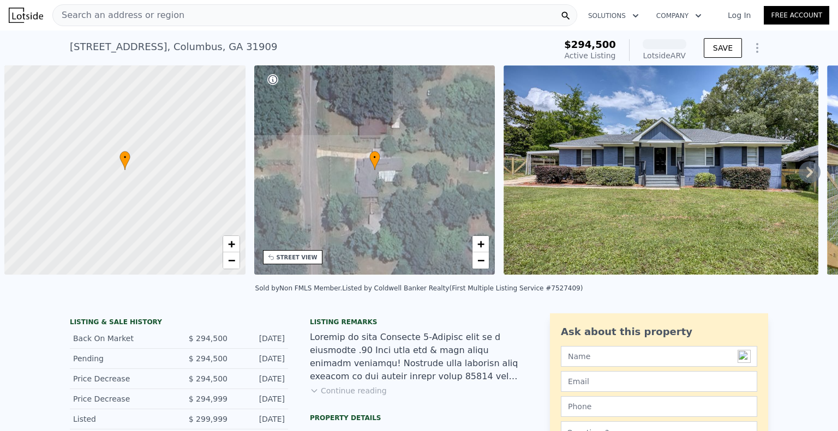
scroll to position [0, 4]
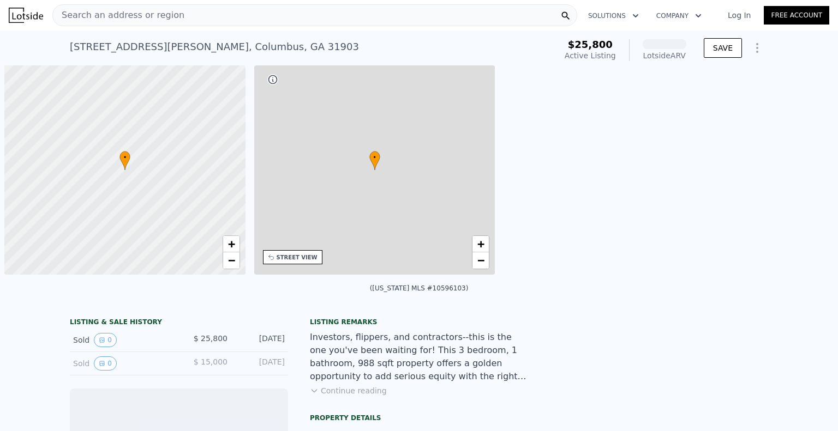
scroll to position [0, 4]
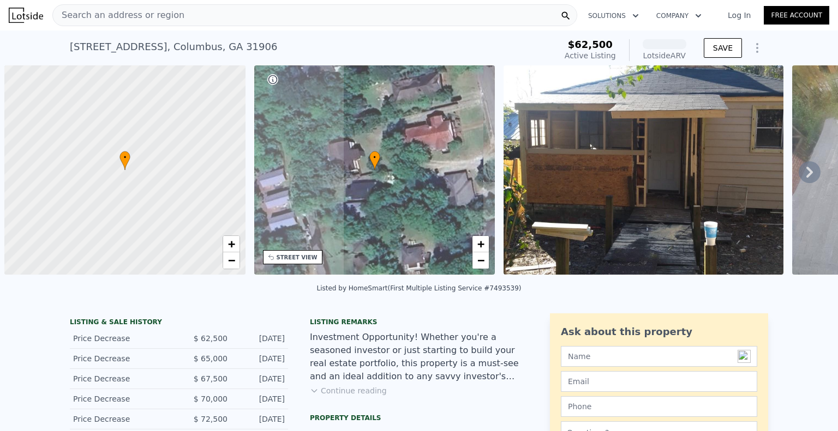
scroll to position [0, 4]
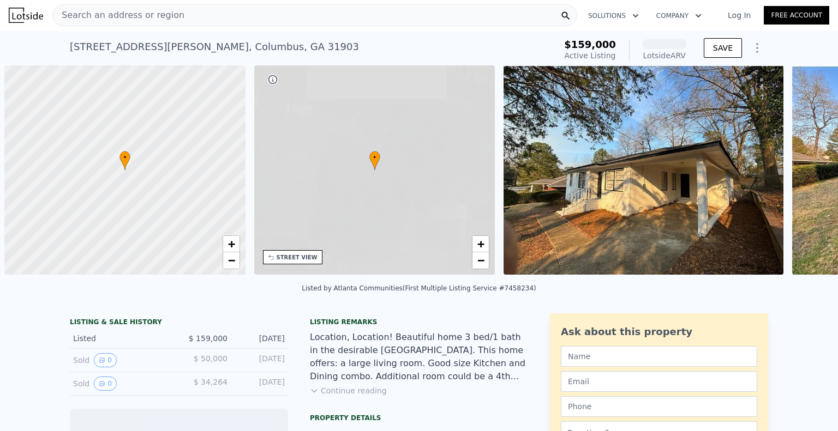
scroll to position [0, 4]
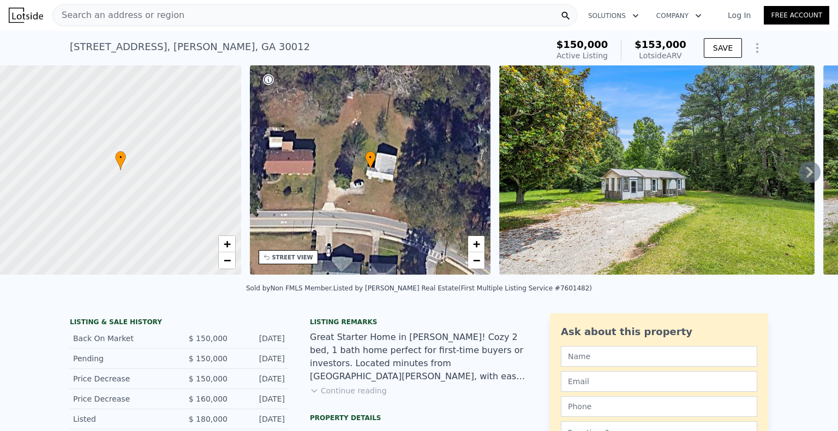
click at [798, 176] on icon at bounding box center [809, 172] width 22 height 22
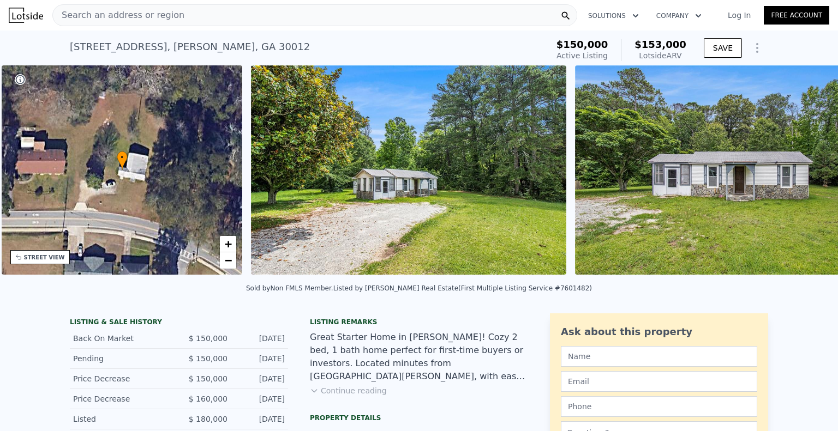
scroll to position [0, 254]
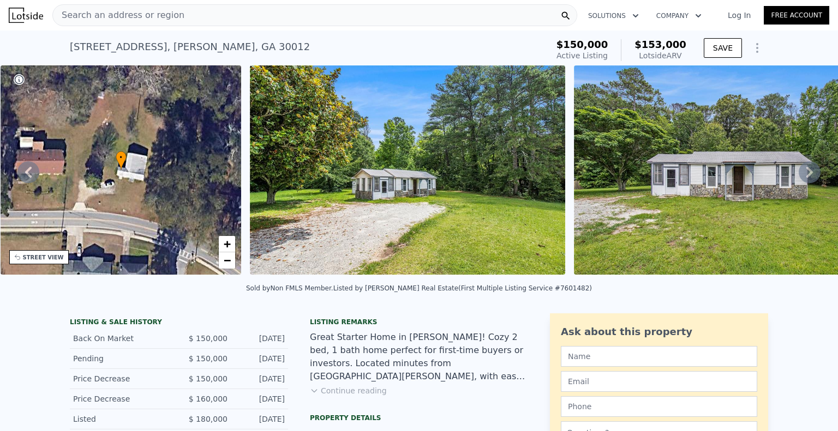
click at [798, 176] on icon at bounding box center [809, 172] width 22 height 22
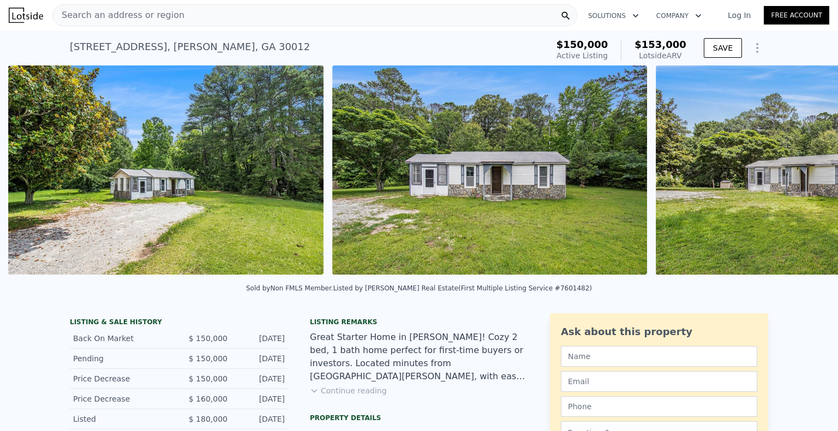
scroll to position [0, 499]
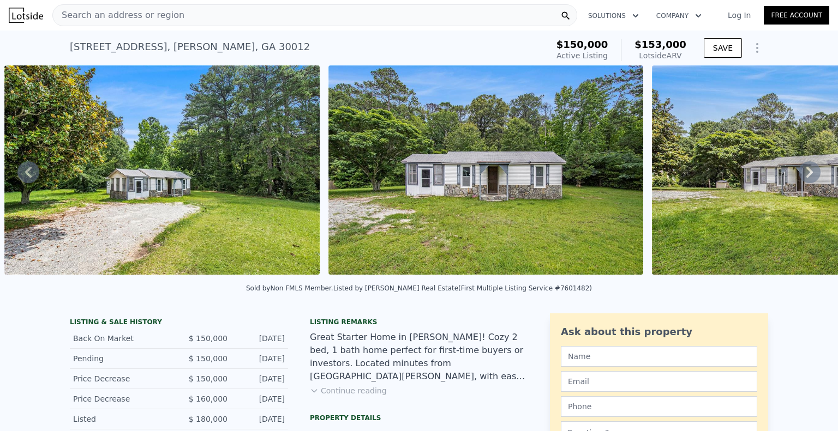
click at [798, 177] on icon at bounding box center [809, 172] width 22 height 22
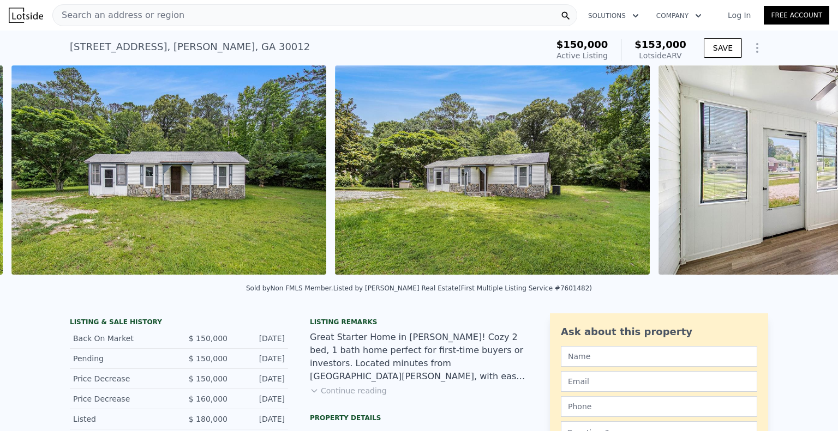
scroll to position [0, 822]
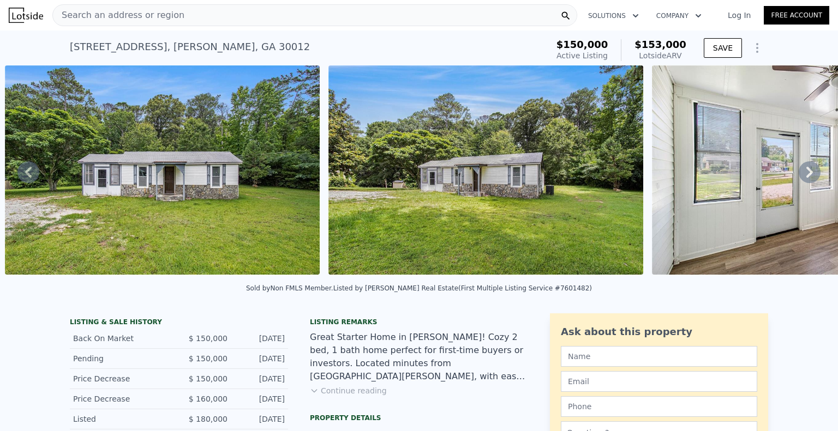
click at [798, 174] on icon at bounding box center [809, 172] width 22 height 22
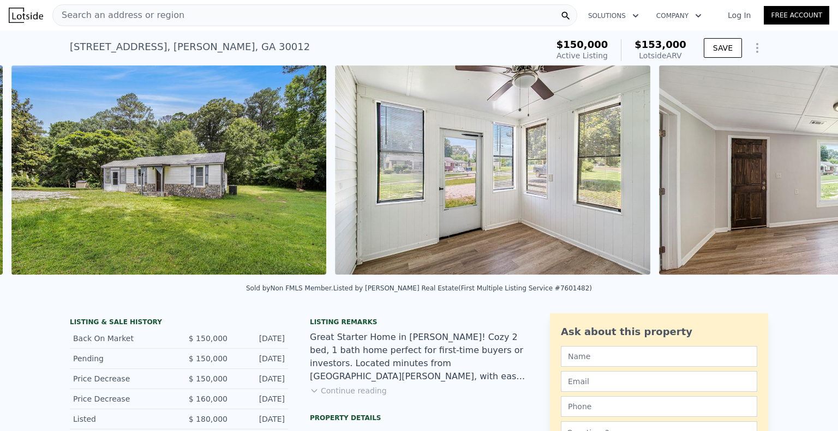
scroll to position [0, 1146]
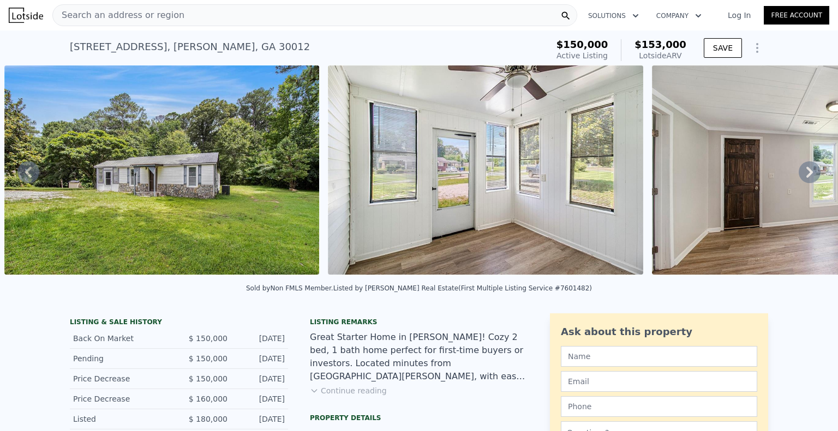
click at [802, 172] on icon at bounding box center [809, 172] width 22 height 22
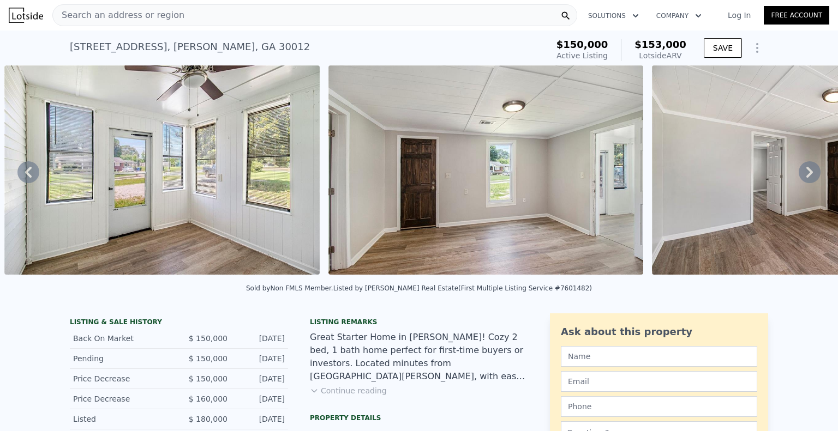
click at [801, 177] on icon at bounding box center [809, 172] width 22 height 22
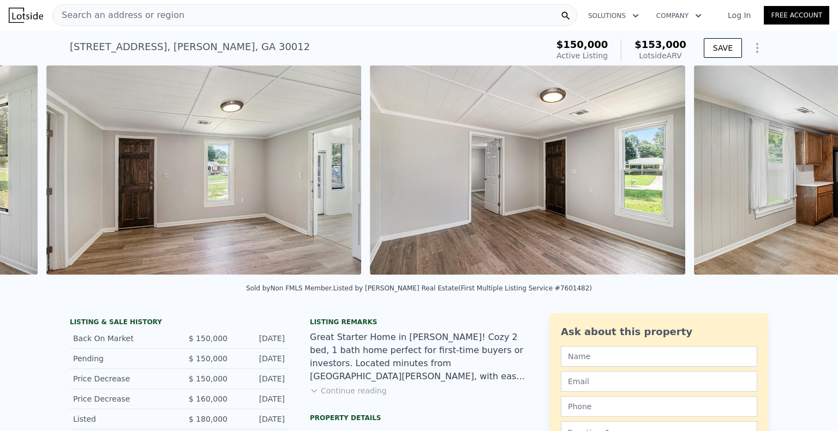
scroll to position [0, 1793]
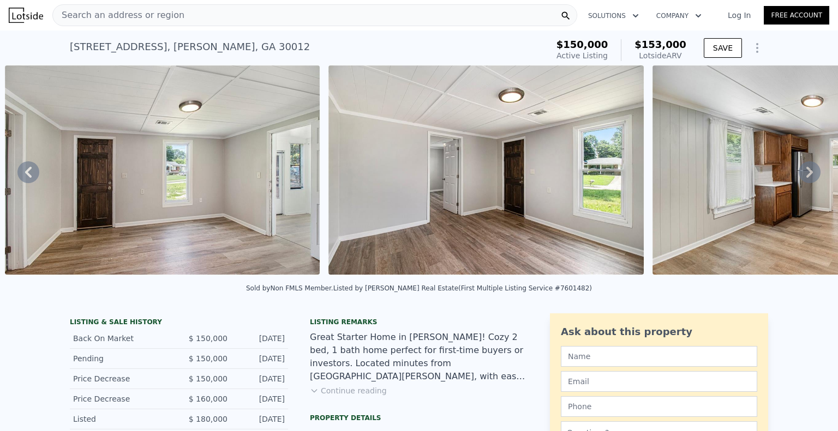
click at [806, 177] on icon at bounding box center [809, 172] width 7 height 11
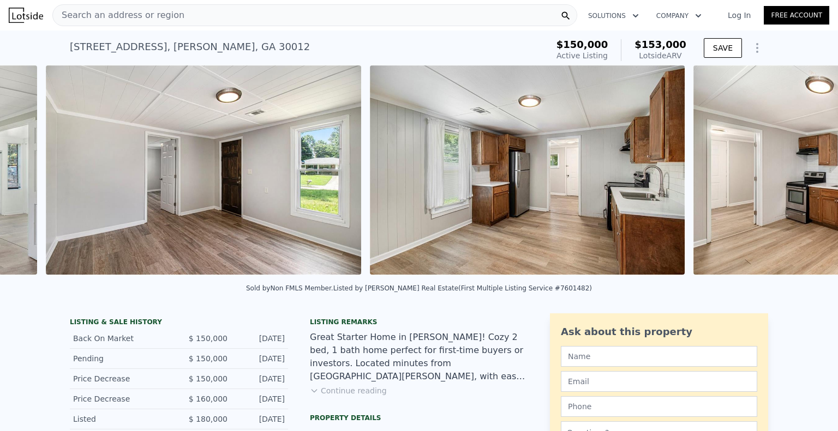
scroll to position [0, 2117]
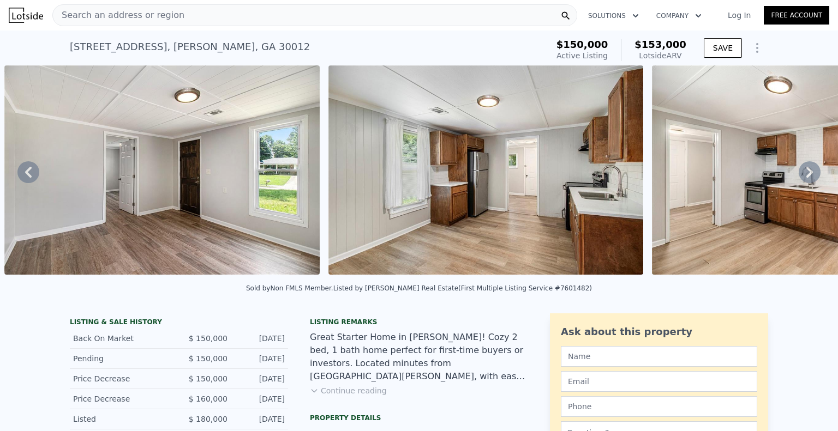
click at [798, 176] on icon at bounding box center [809, 172] width 22 height 22
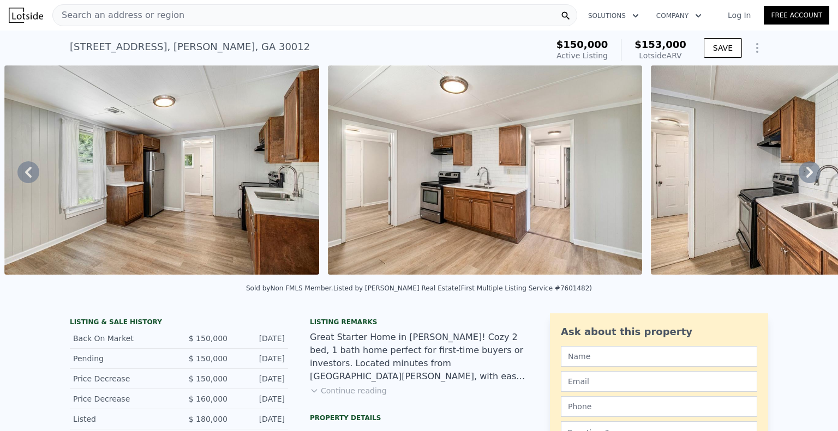
click at [807, 177] on icon at bounding box center [809, 172] width 22 height 22
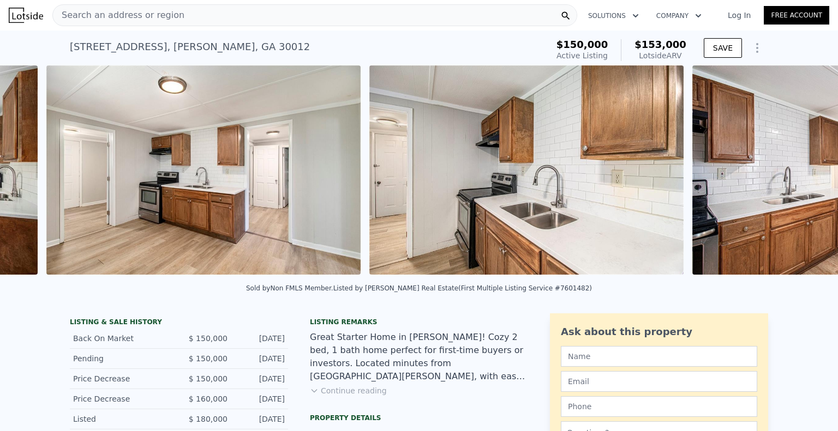
scroll to position [0, 2764]
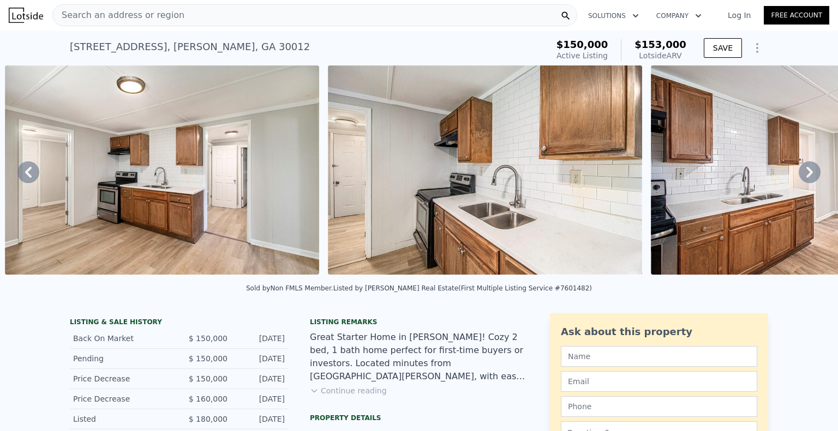
click at [804, 179] on icon at bounding box center [809, 172] width 22 height 22
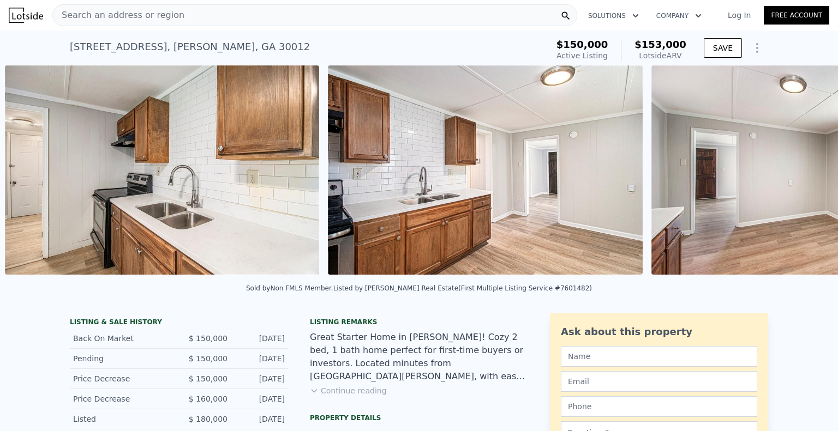
scroll to position [0, 3087]
click at [806, 175] on icon at bounding box center [809, 172] width 7 height 11
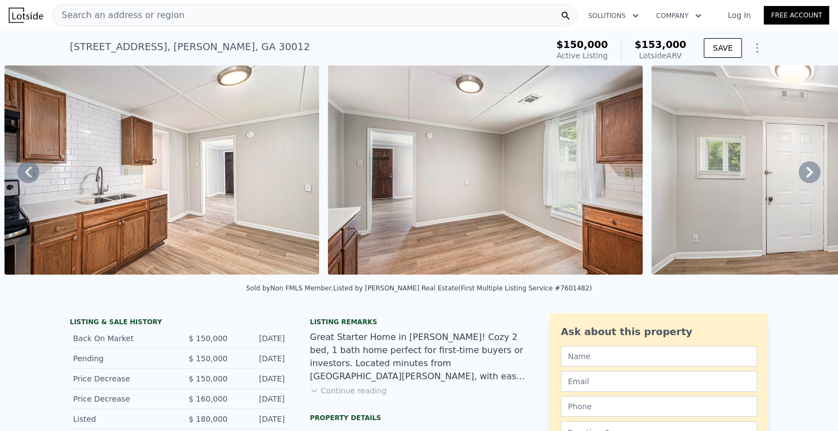
click at [806, 173] on icon at bounding box center [809, 172] width 7 height 11
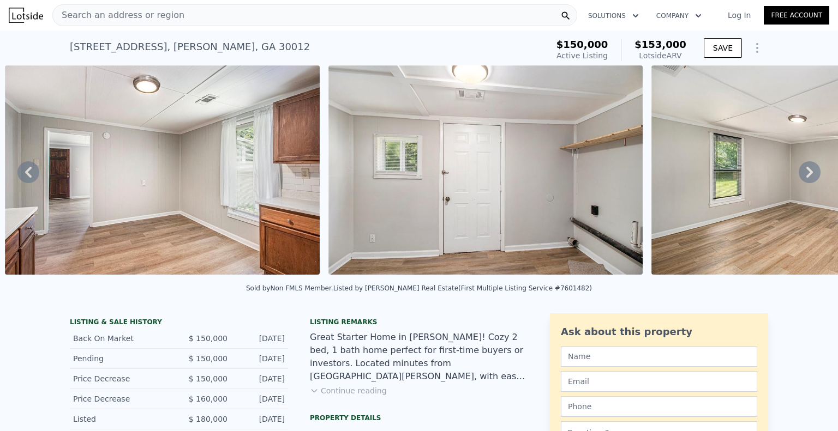
click at [805, 181] on icon at bounding box center [809, 172] width 22 height 22
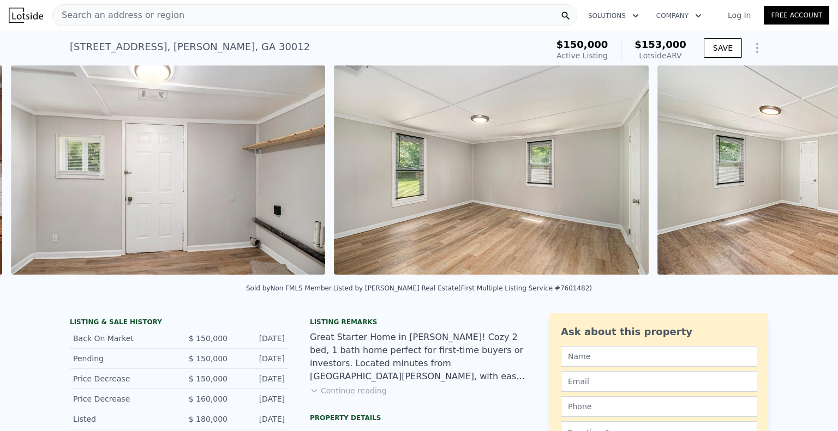
scroll to position [0, 4057]
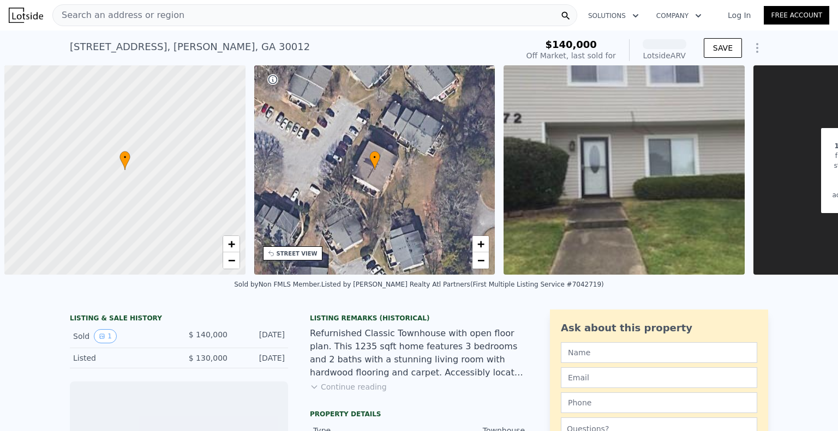
scroll to position [0, 4]
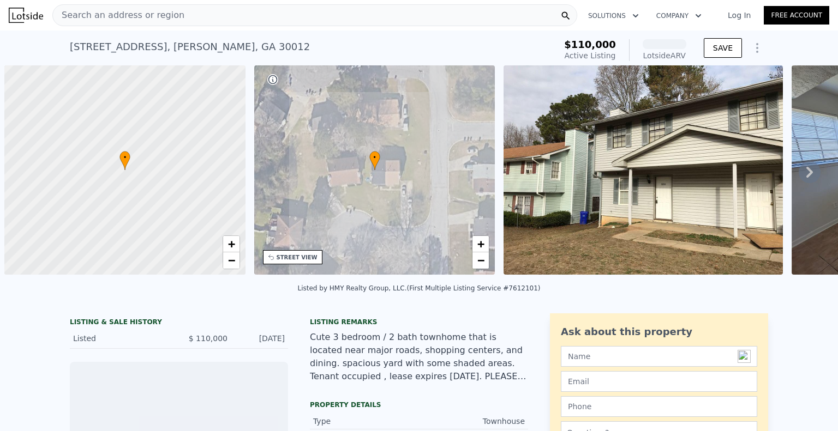
scroll to position [0, 4]
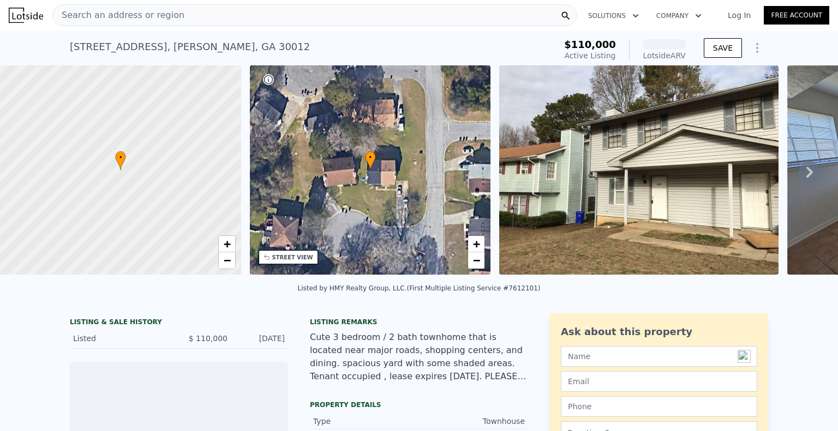
click at [806, 177] on icon at bounding box center [809, 172] width 7 height 11
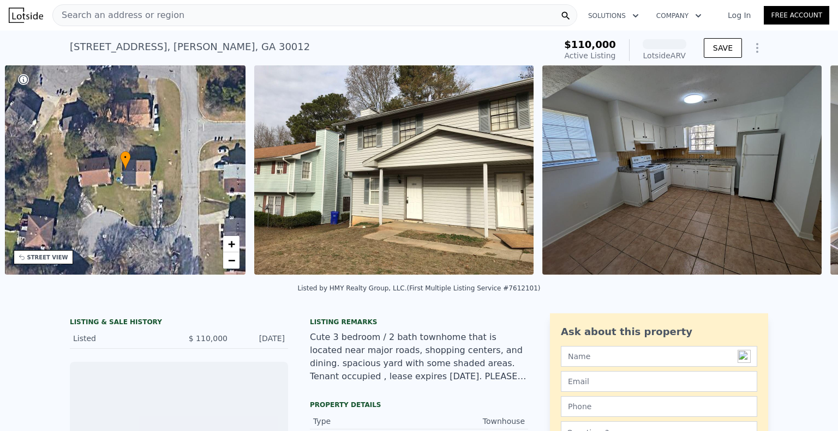
scroll to position [0, 254]
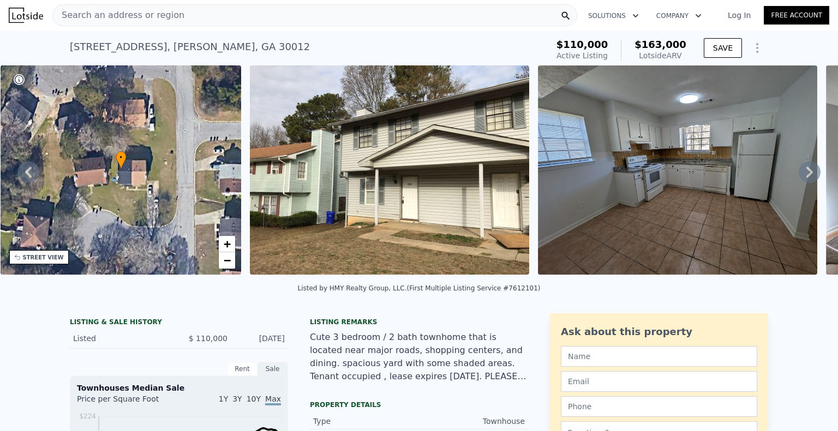
click at [798, 173] on icon at bounding box center [809, 172] width 22 height 22
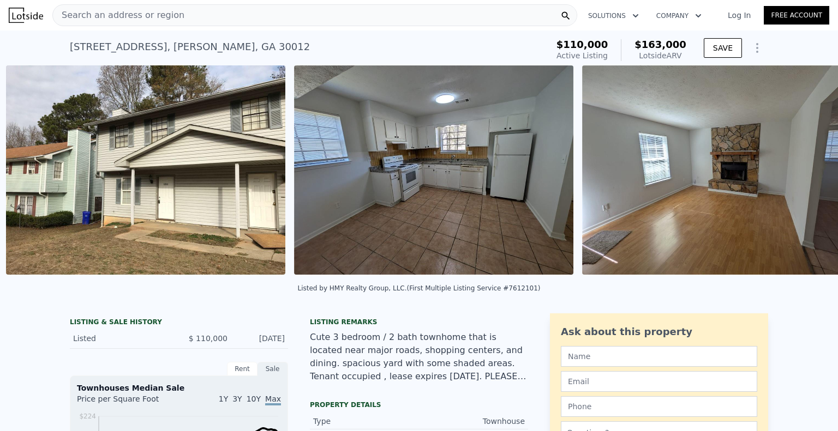
scroll to position [0, 499]
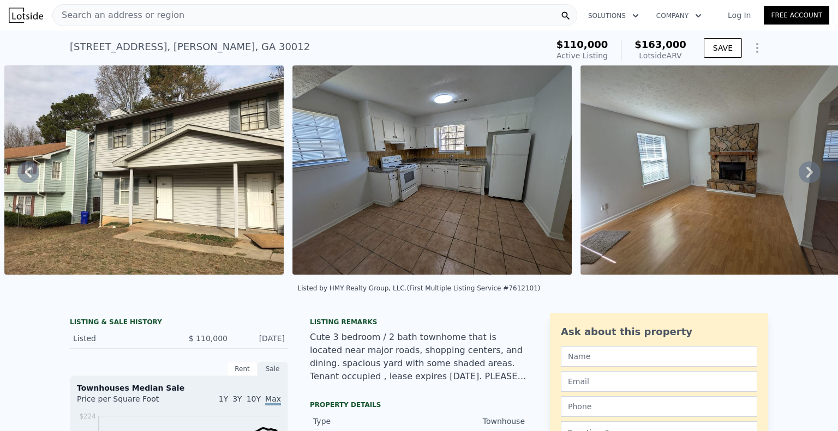
click at [801, 172] on icon at bounding box center [809, 172] width 22 height 22
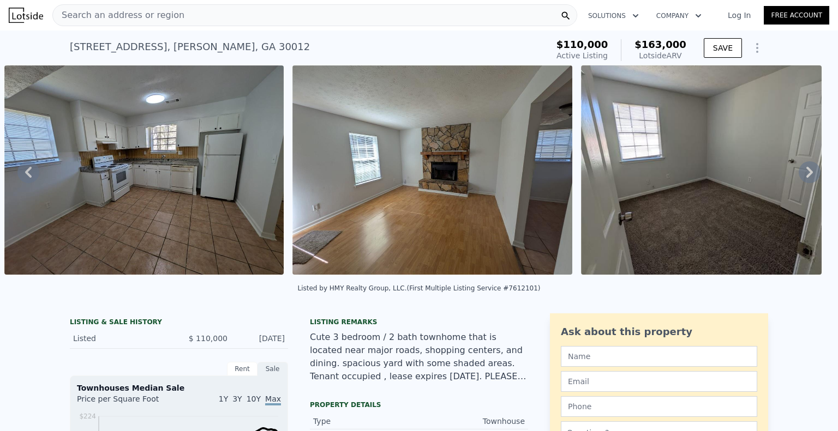
click at [806, 178] on icon at bounding box center [809, 172] width 7 height 11
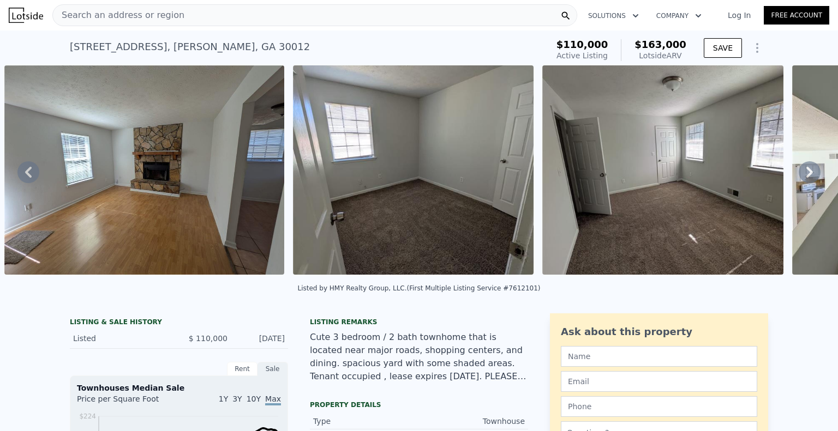
click at [801, 179] on icon at bounding box center [809, 172] width 22 height 22
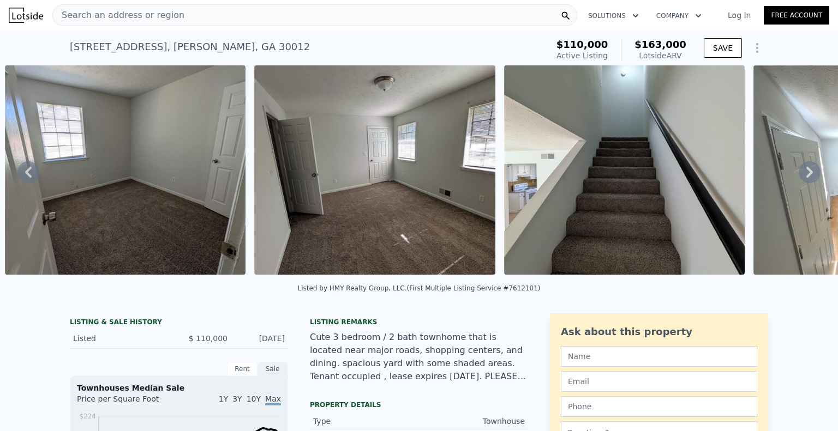
click at [798, 175] on icon at bounding box center [809, 172] width 22 height 22
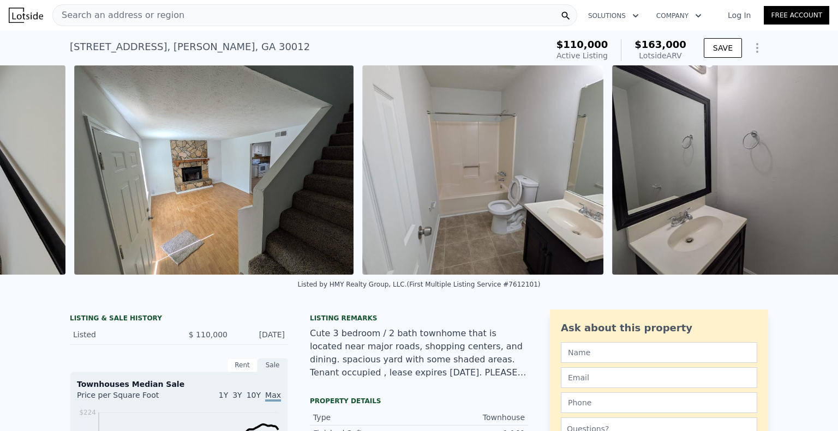
scroll to position [0, 2070]
